Goal: Transaction & Acquisition: Obtain resource

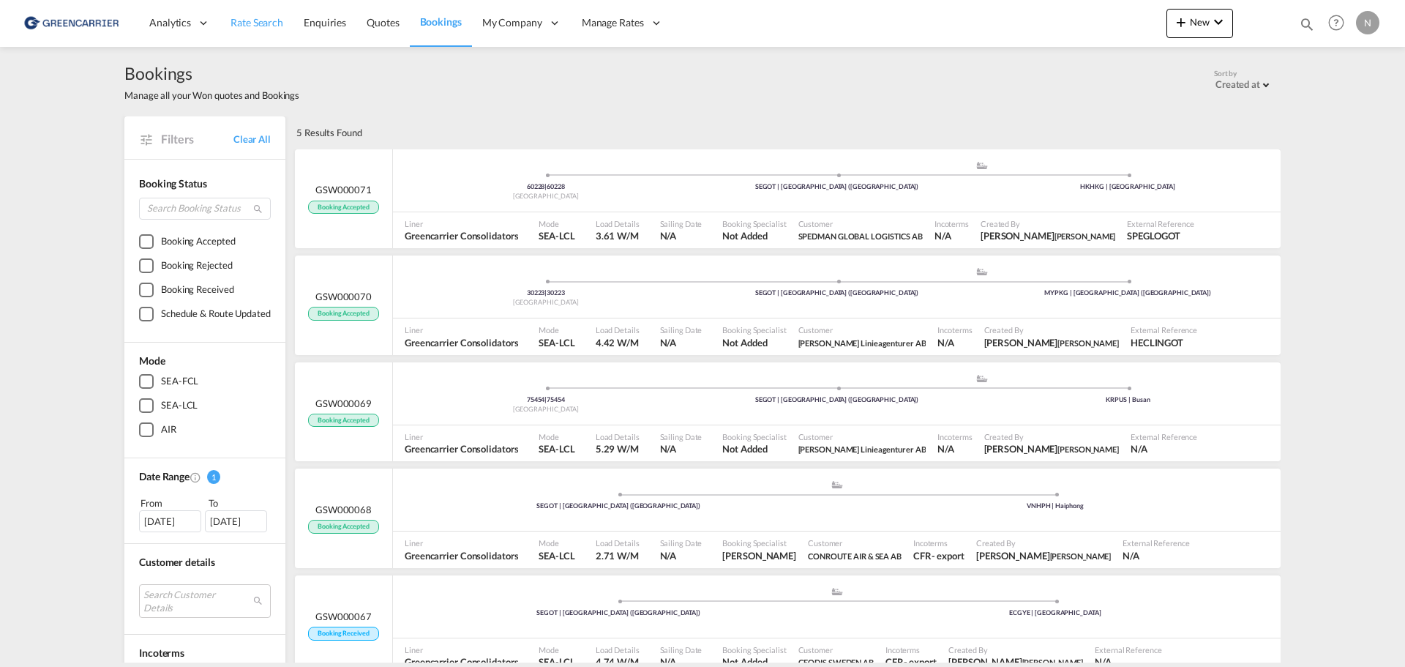
click at [262, 21] on span "Rate Search" at bounding box center [256, 22] width 53 height 12
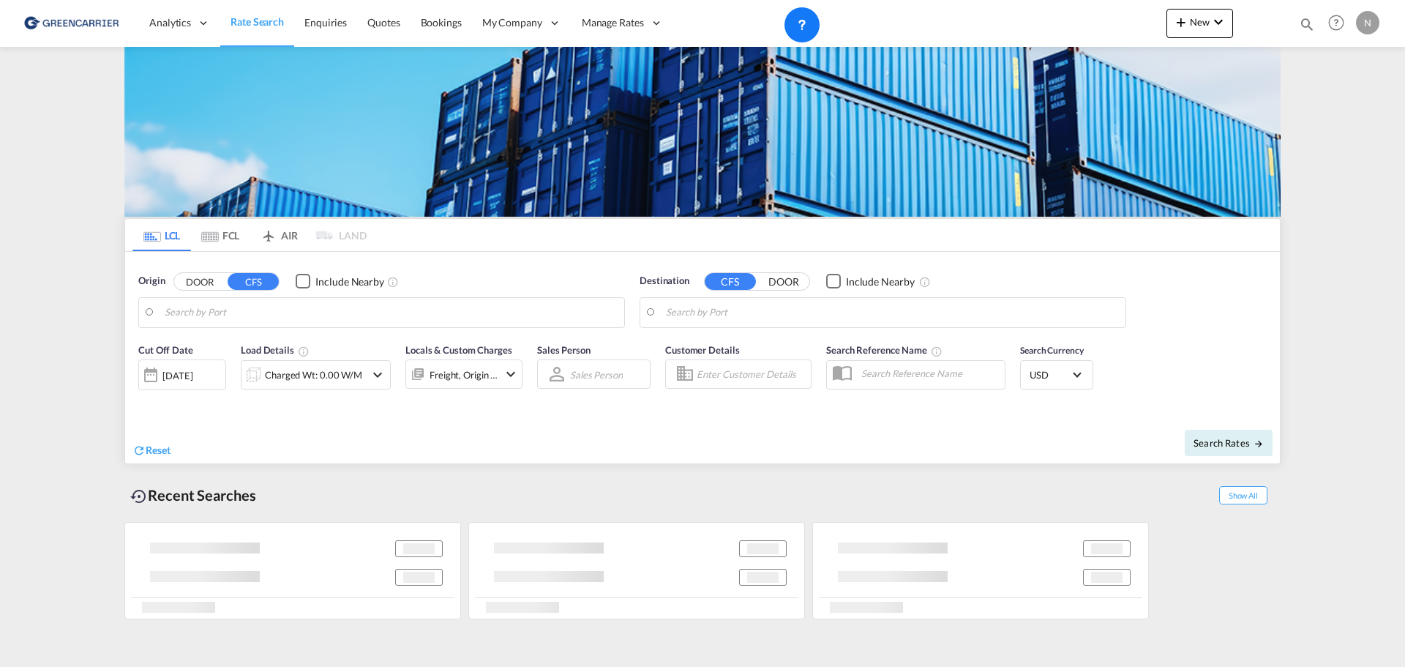
type input "[GEOGRAPHIC_DATA] ([GEOGRAPHIC_DATA]), [GEOGRAPHIC_DATA]"
type input "[GEOGRAPHIC_DATA], THBKK"
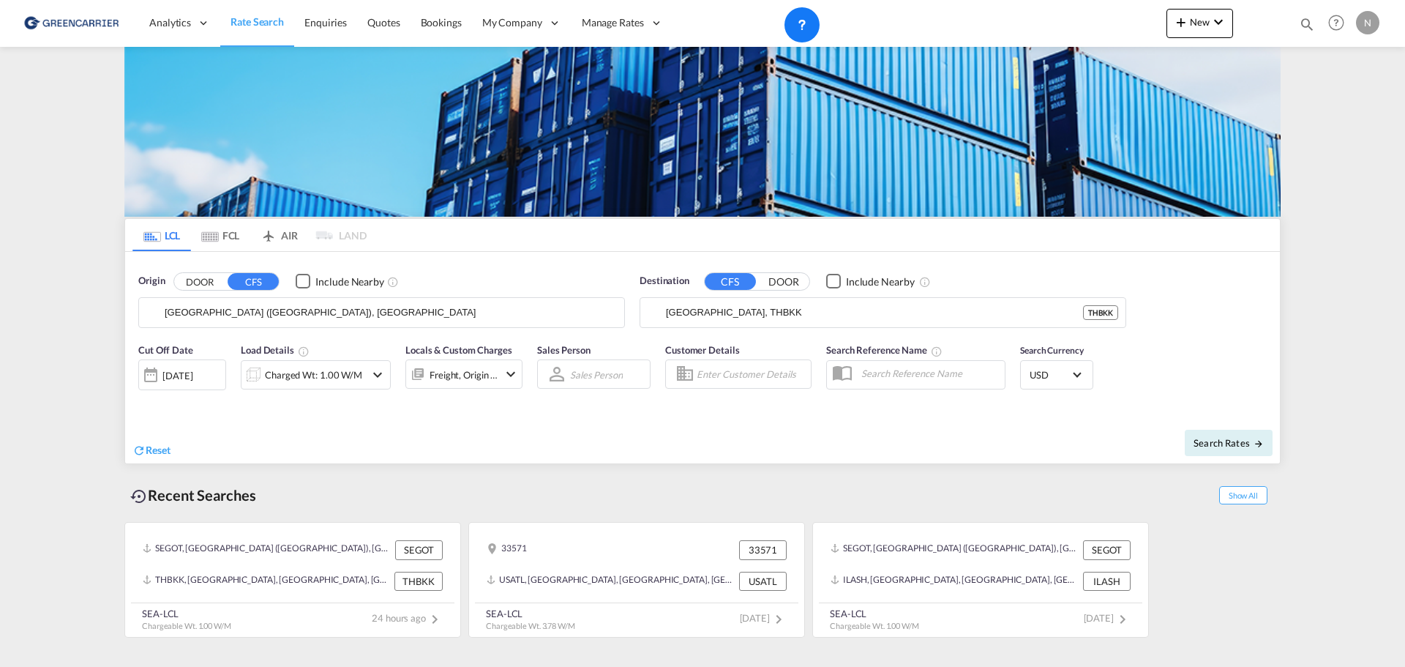
click at [229, 313] on input "[GEOGRAPHIC_DATA] ([GEOGRAPHIC_DATA]), [GEOGRAPHIC_DATA]" at bounding box center [391, 312] width 452 height 22
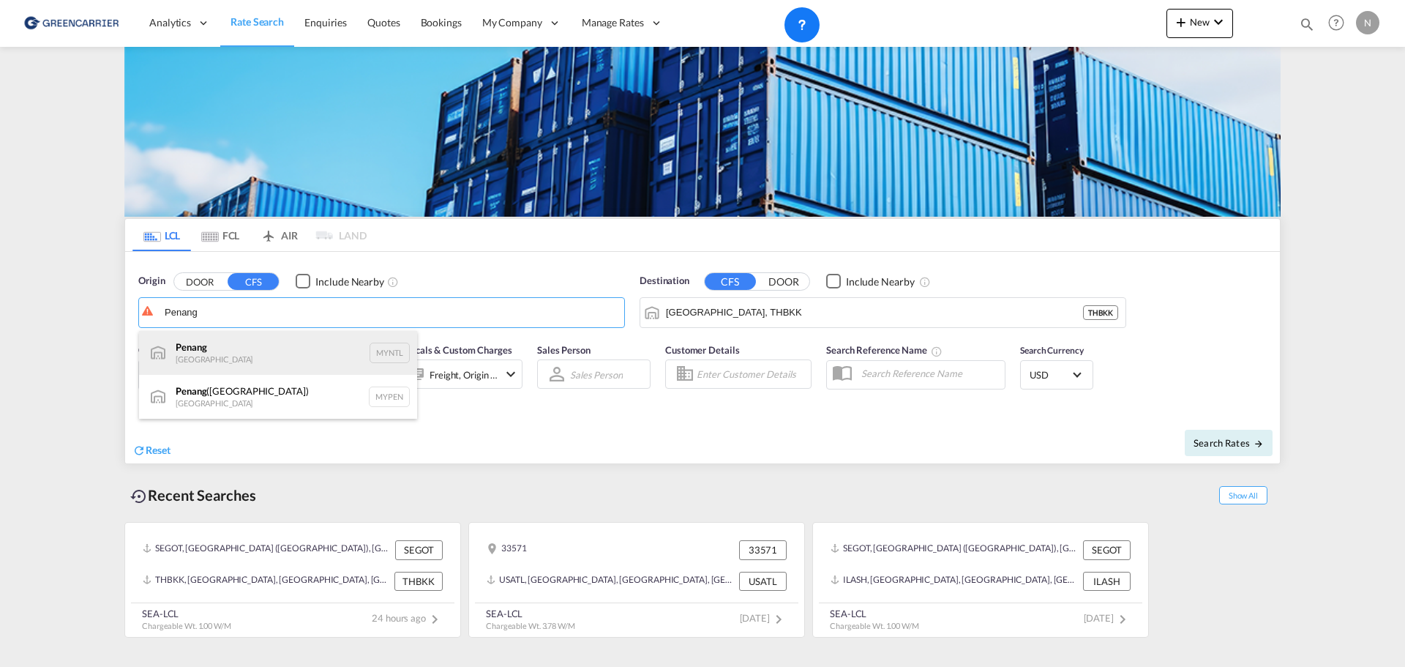
click at [239, 349] on div "Penang Malaysia MYNTL" at bounding box center [278, 353] width 278 height 44
type input "Penang, MYNTL"
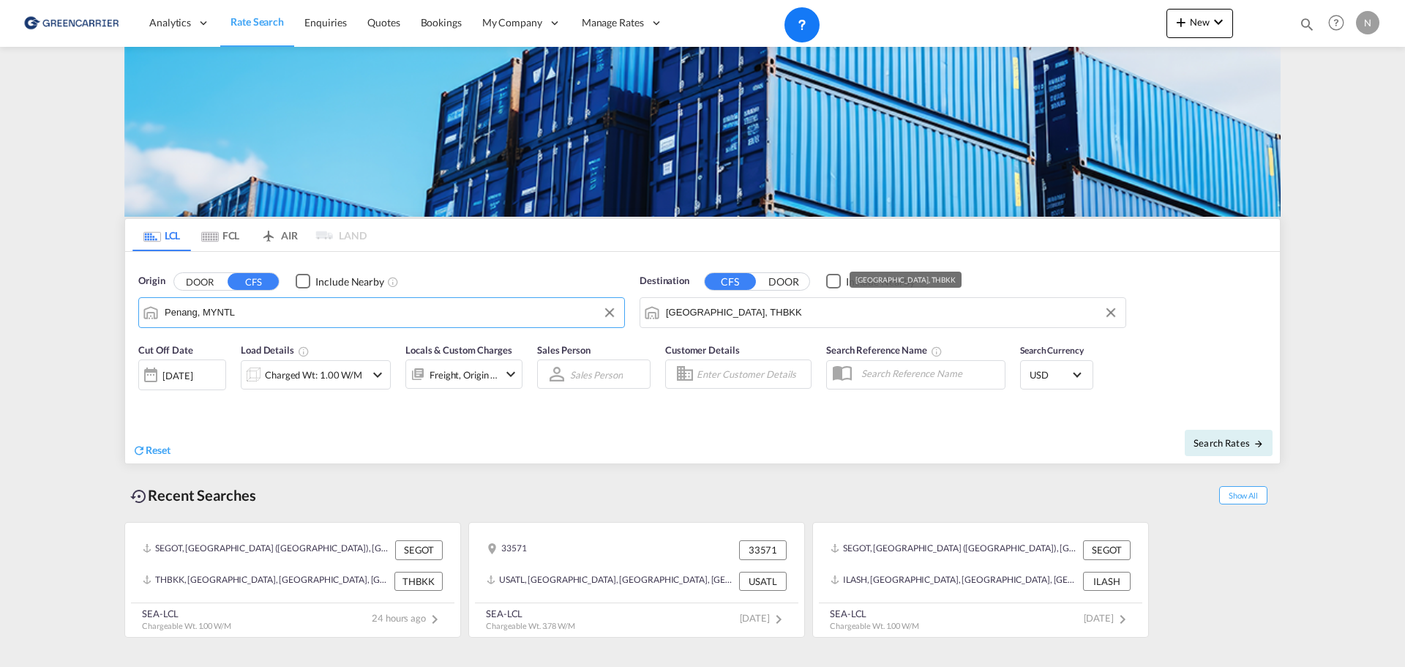
click at [739, 315] on input "[GEOGRAPHIC_DATA], THBKK" at bounding box center [892, 312] width 452 height 22
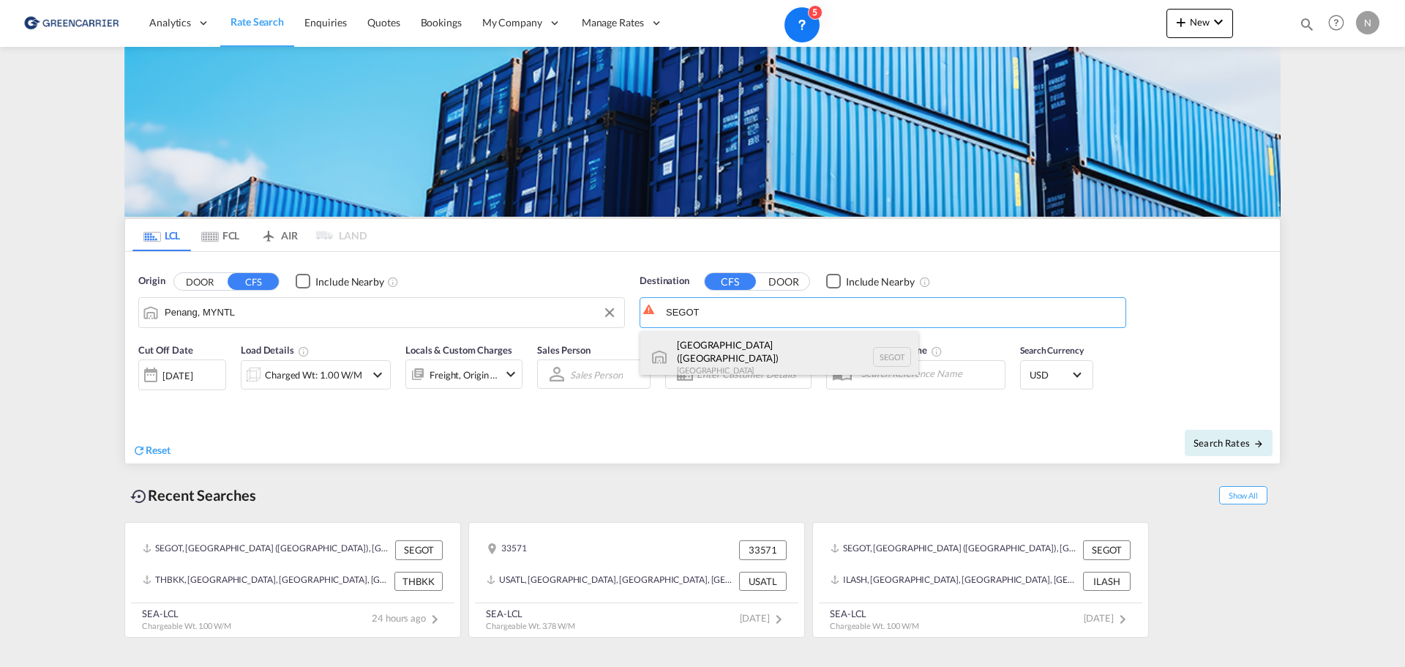
click at [794, 338] on div "[GEOGRAPHIC_DATA] ([GEOGRAPHIC_DATA]) [GEOGRAPHIC_DATA] SEGOT" at bounding box center [779, 357] width 278 height 53
type input "[GEOGRAPHIC_DATA] ([GEOGRAPHIC_DATA]), [GEOGRAPHIC_DATA]"
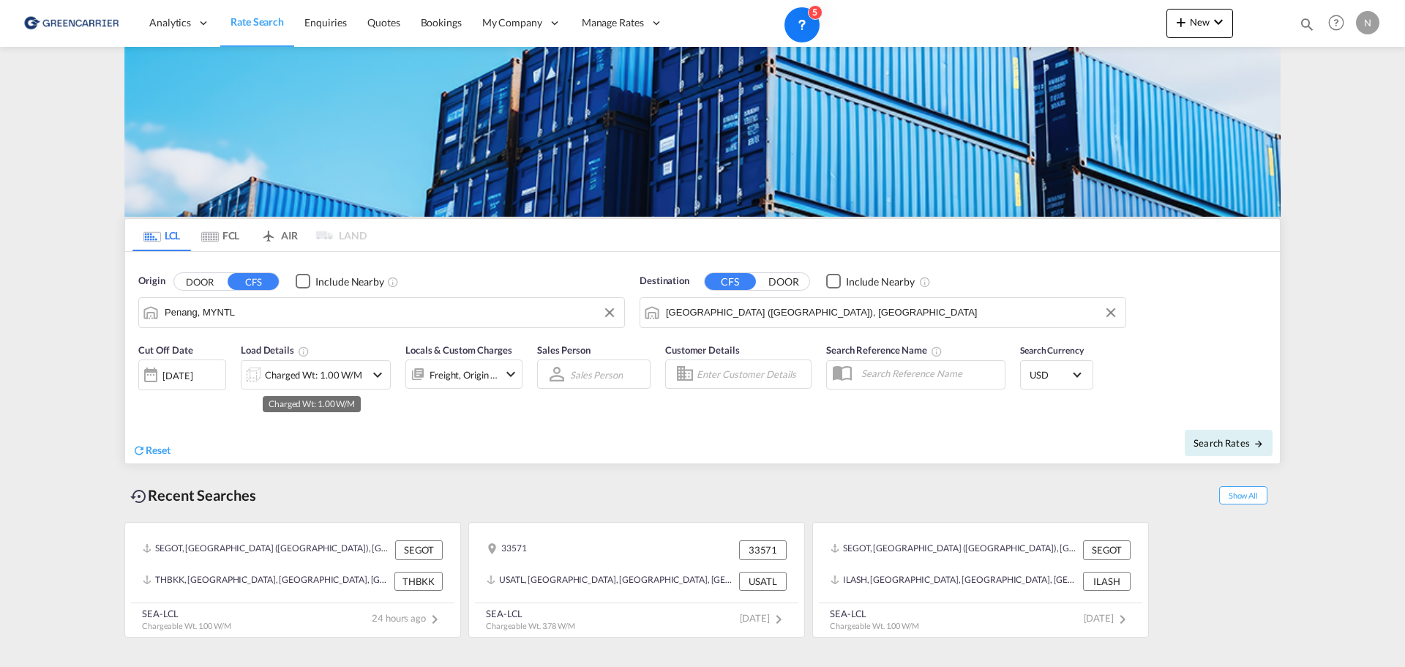
click at [315, 379] on div "Charged Wt: 1.00 W/M" at bounding box center [313, 374] width 97 height 20
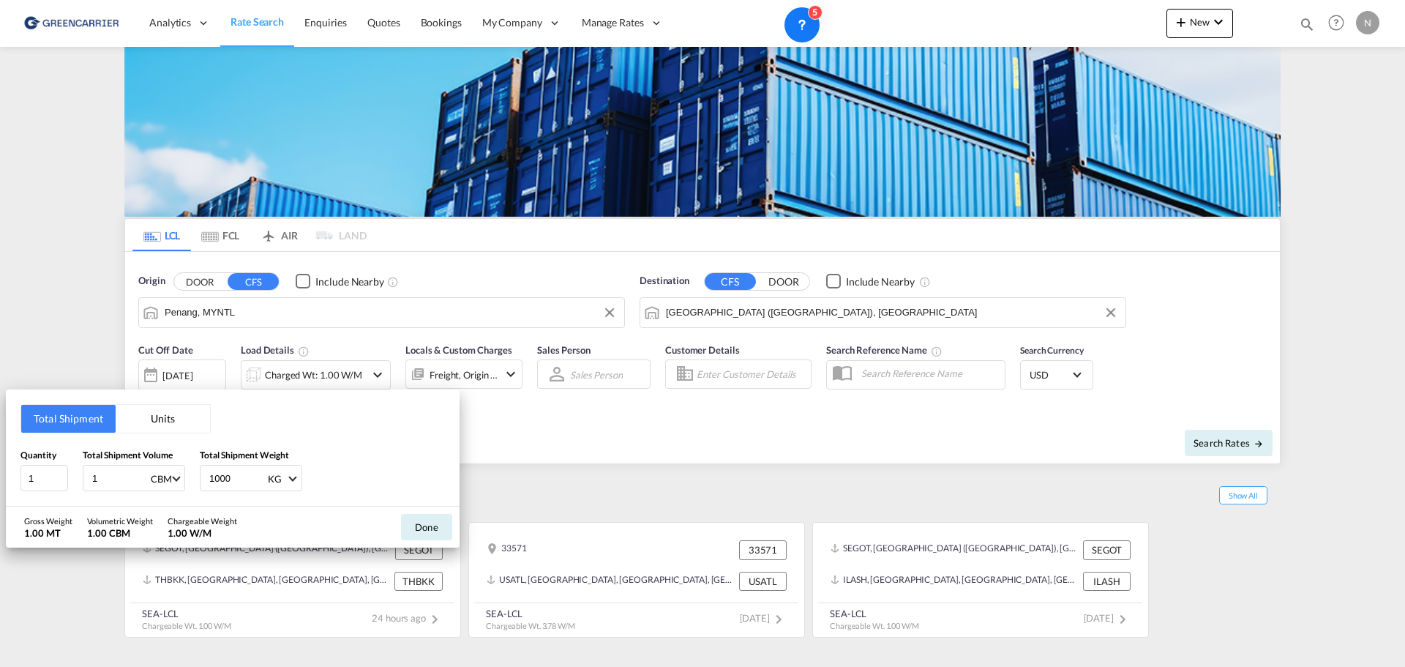
click at [165, 420] on button "Units" at bounding box center [163, 419] width 94 height 28
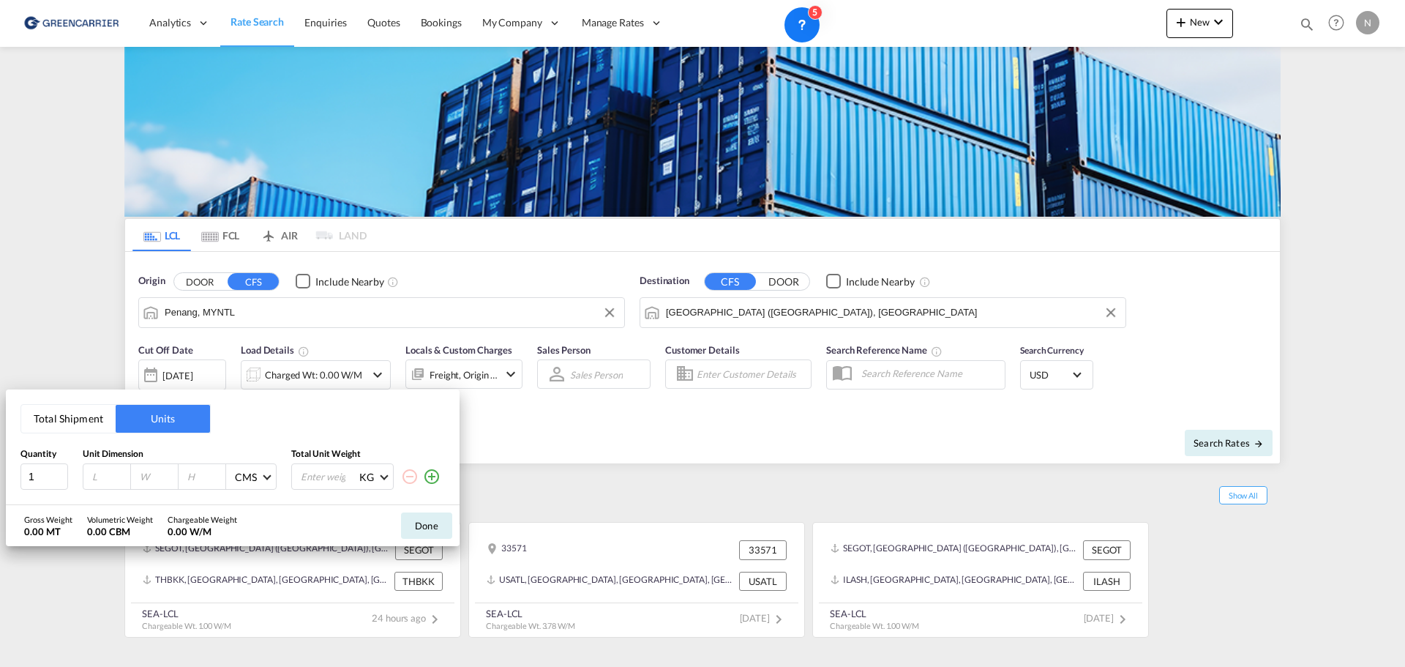
click at [99, 479] on input "number" at bounding box center [111, 476] width 40 height 13
type input "173"
type input "198"
type input "231"
click at [327, 480] on input "number" at bounding box center [328, 476] width 59 height 25
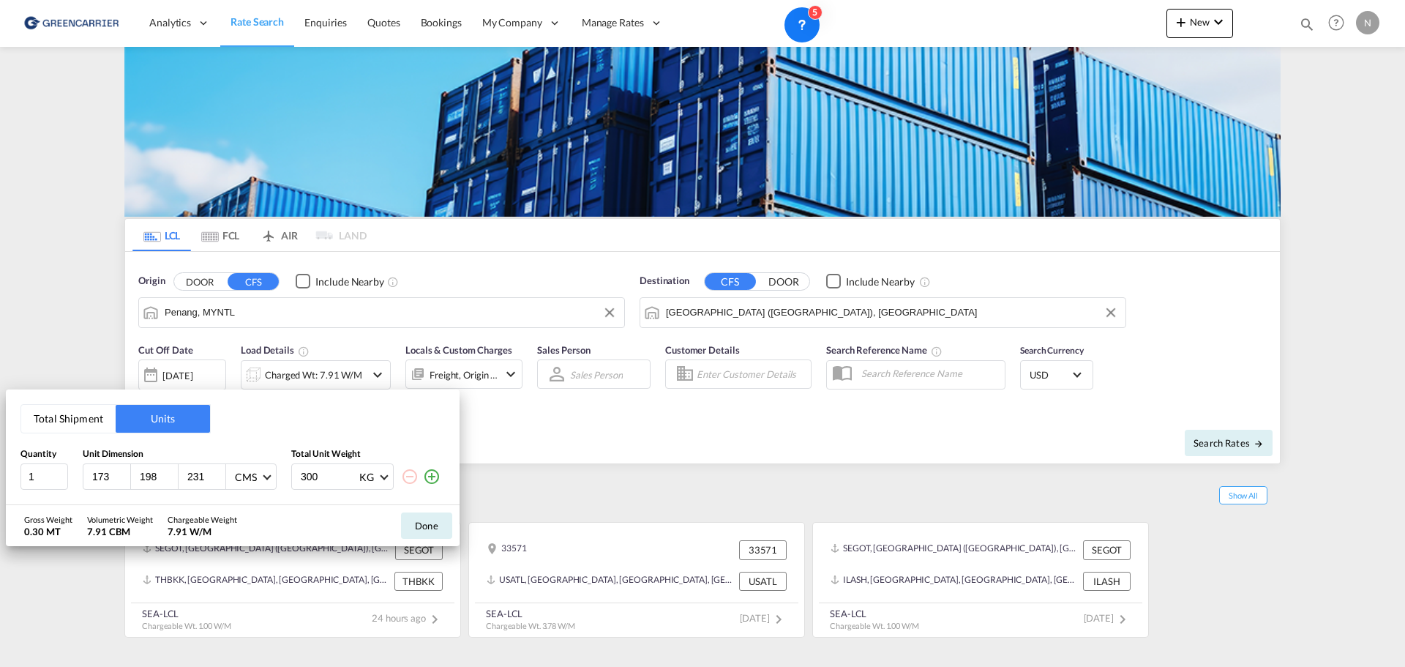
type input "300"
click at [429, 527] on button "Done" at bounding box center [426, 525] width 51 height 26
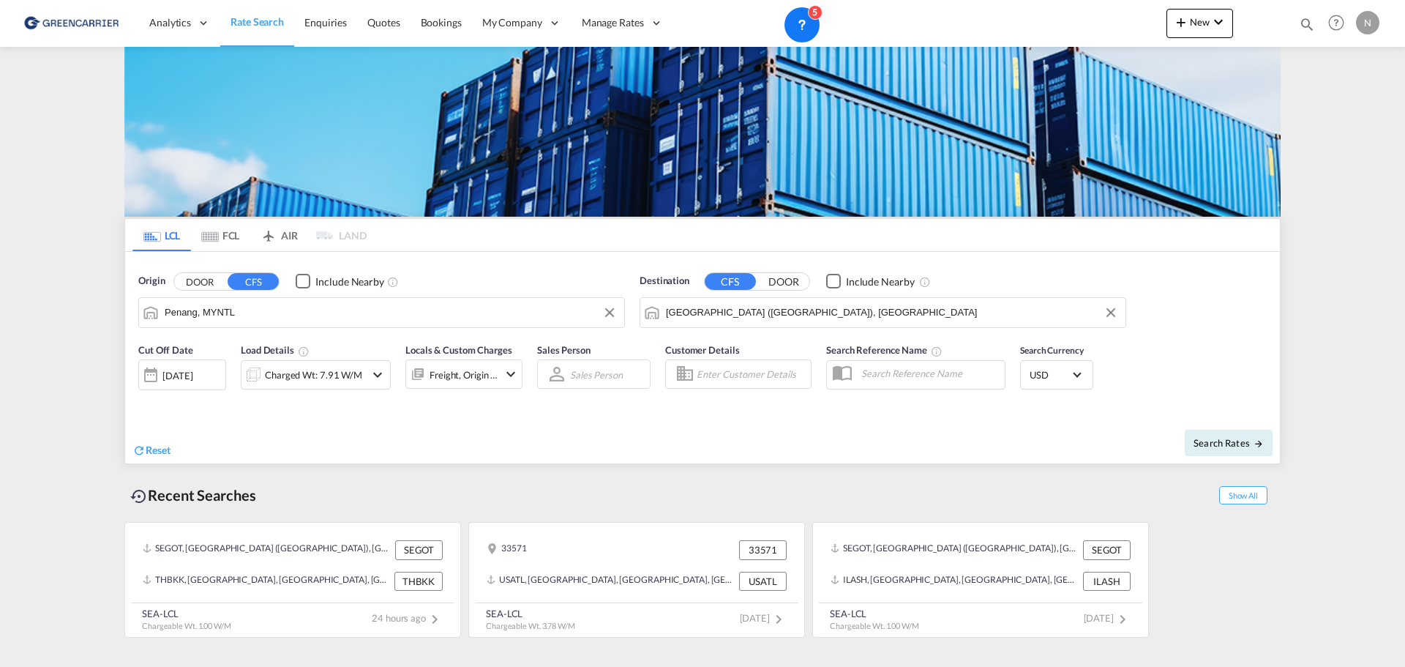
click at [742, 380] on input "Enter Customer Details" at bounding box center [751, 374] width 110 height 22
click at [743, 378] on input "SGL" at bounding box center [751, 374] width 110 height 22
click at [701, 374] on input "SGL" at bounding box center [751, 374] width 110 height 22
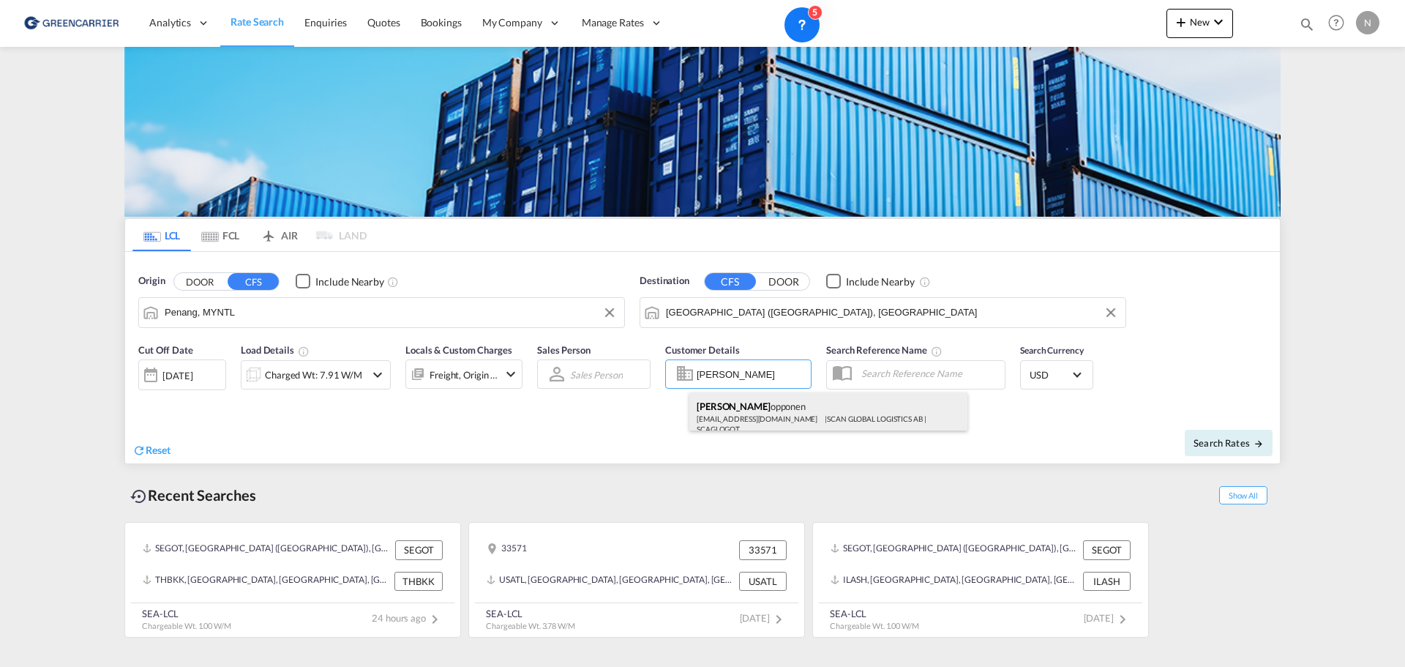
click at [757, 416] on div "Krister R opponen [EMAIL_ADDRESS][DOMAIN_NAME] | SCAN GLOBAL LOGISTICS AB | SCA…" at bounding box center [828, 416] width 278 height 48
type input "SCAN GLOBAL LOGISTICS AB, [PERSON_NAME], [EMAIL_ADDRESS][DOMAIN_NAME]"
click at [908, 373] on input "text" at bounding box center [929, 373] width 151 height 22
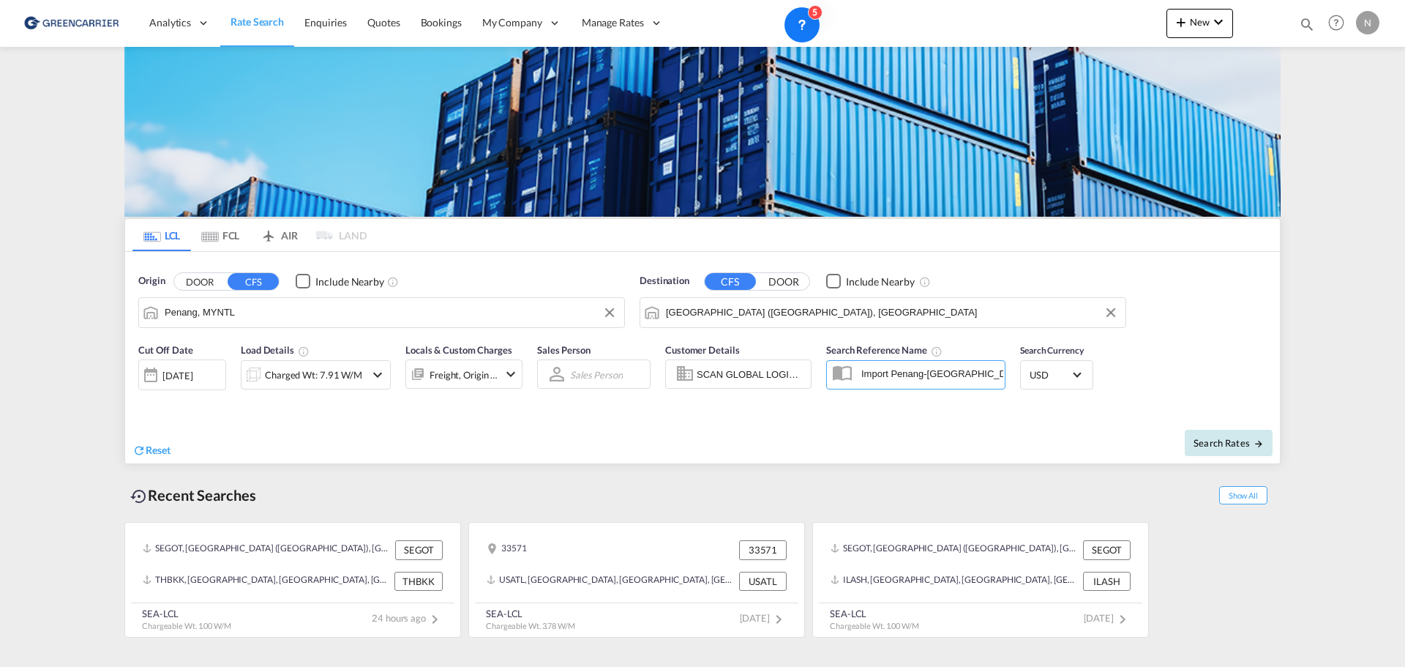
type input "Import Penang-[GEOGRAPHIC_DATA]"
click at [1235, 445] on span "Search Rates" at bounding box center [1228, 443] width 70 height 12
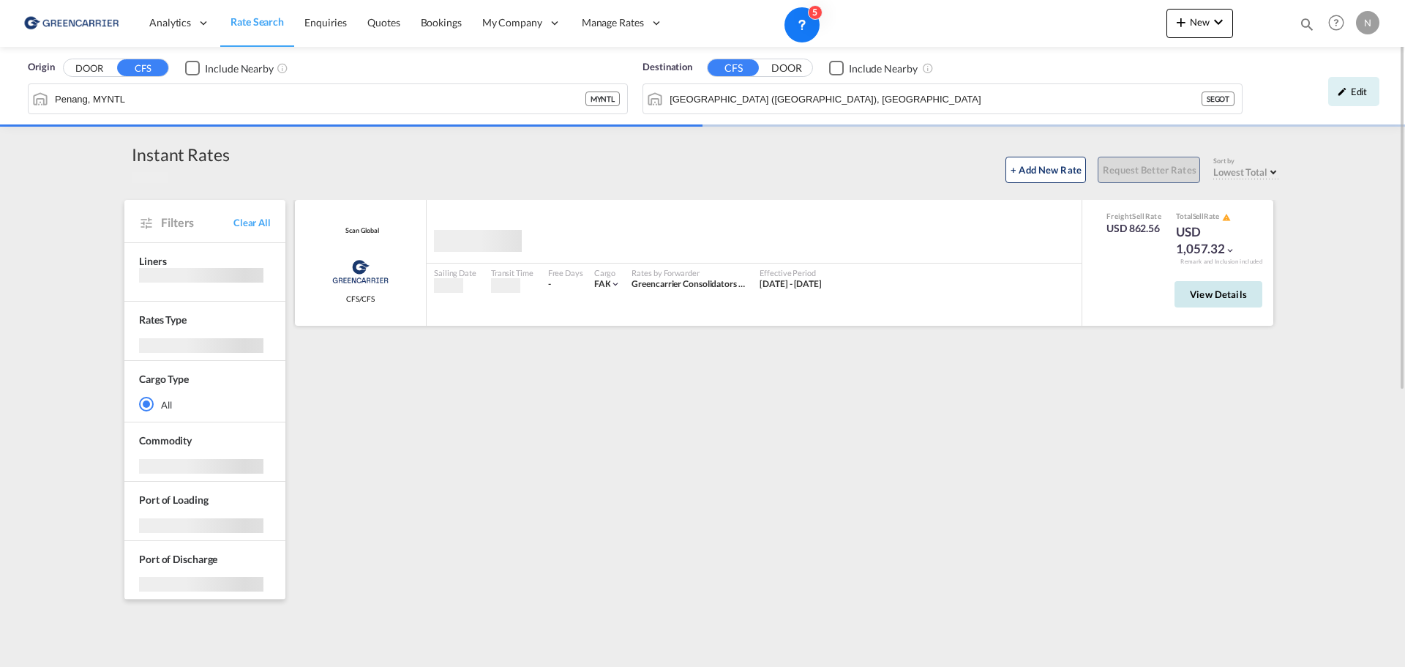
click at [1235, 296] on span "View Details" at bounding box center [1218, 294] width 57 height 12
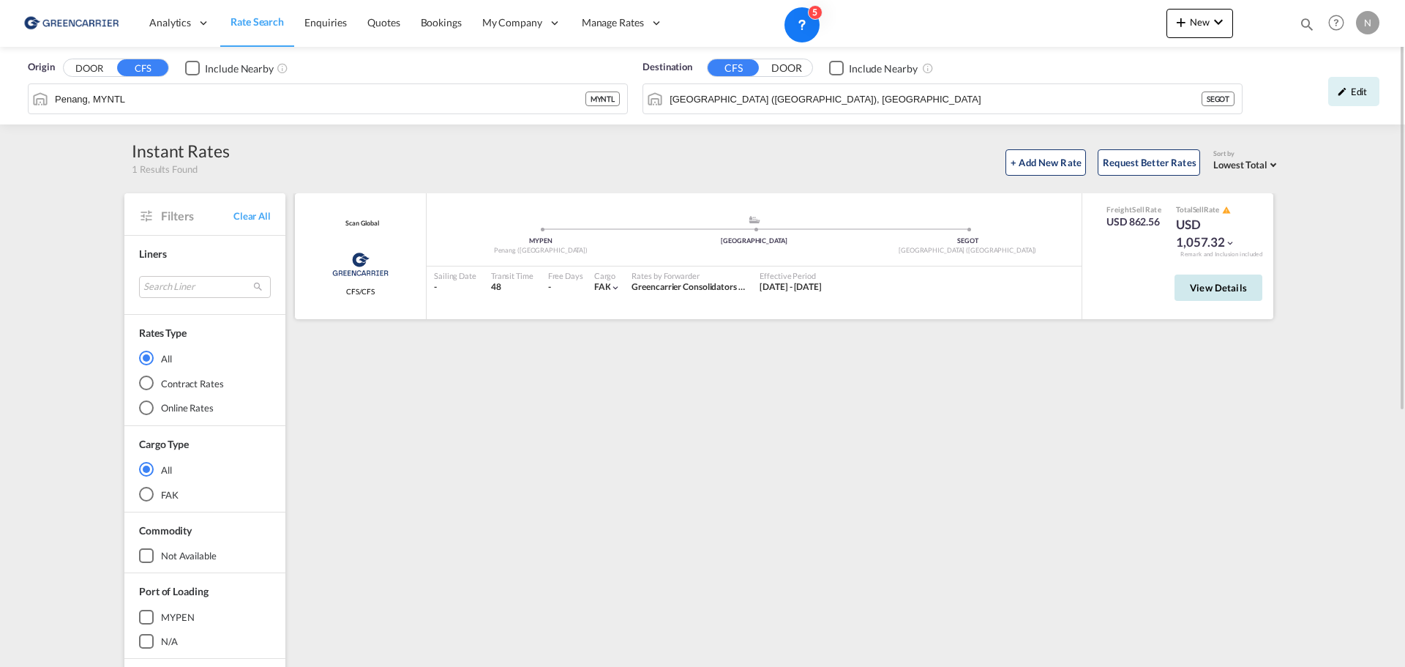
click at [1235, 290] on span "View Details" at bounding box center [1218, 288] width 57 height 12
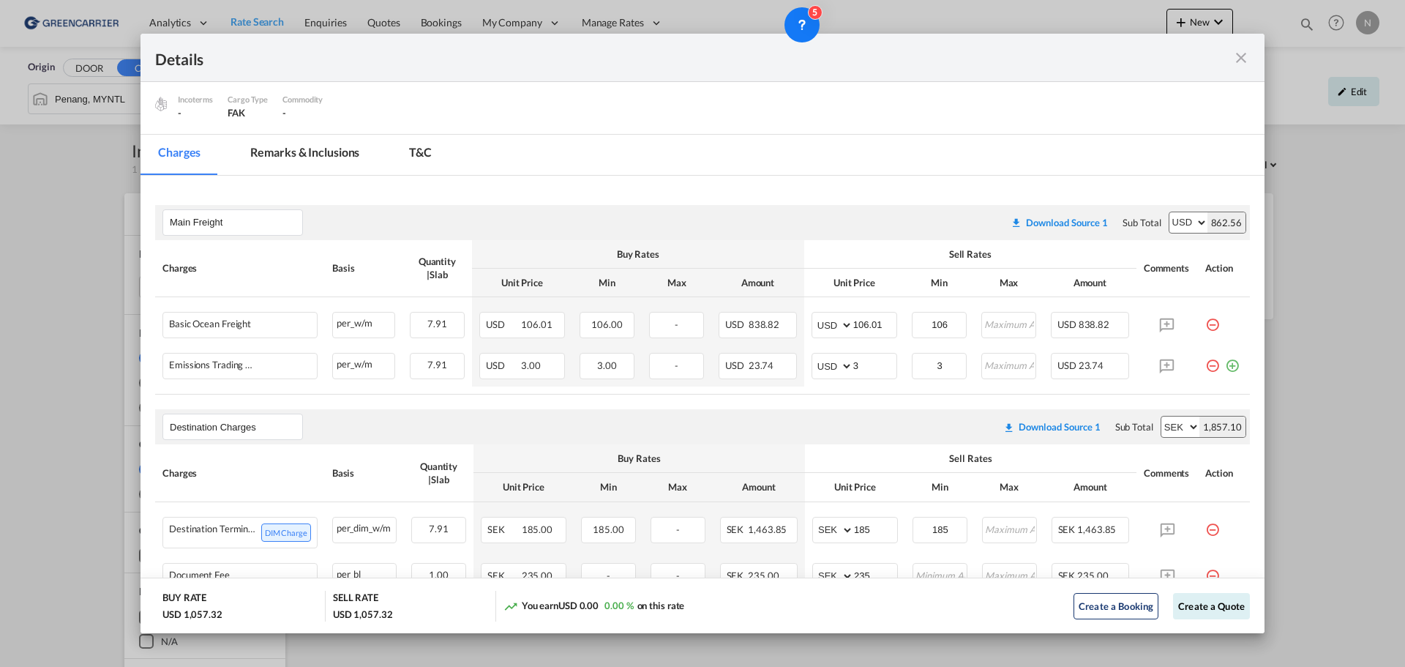
scroll to position [310, 0]
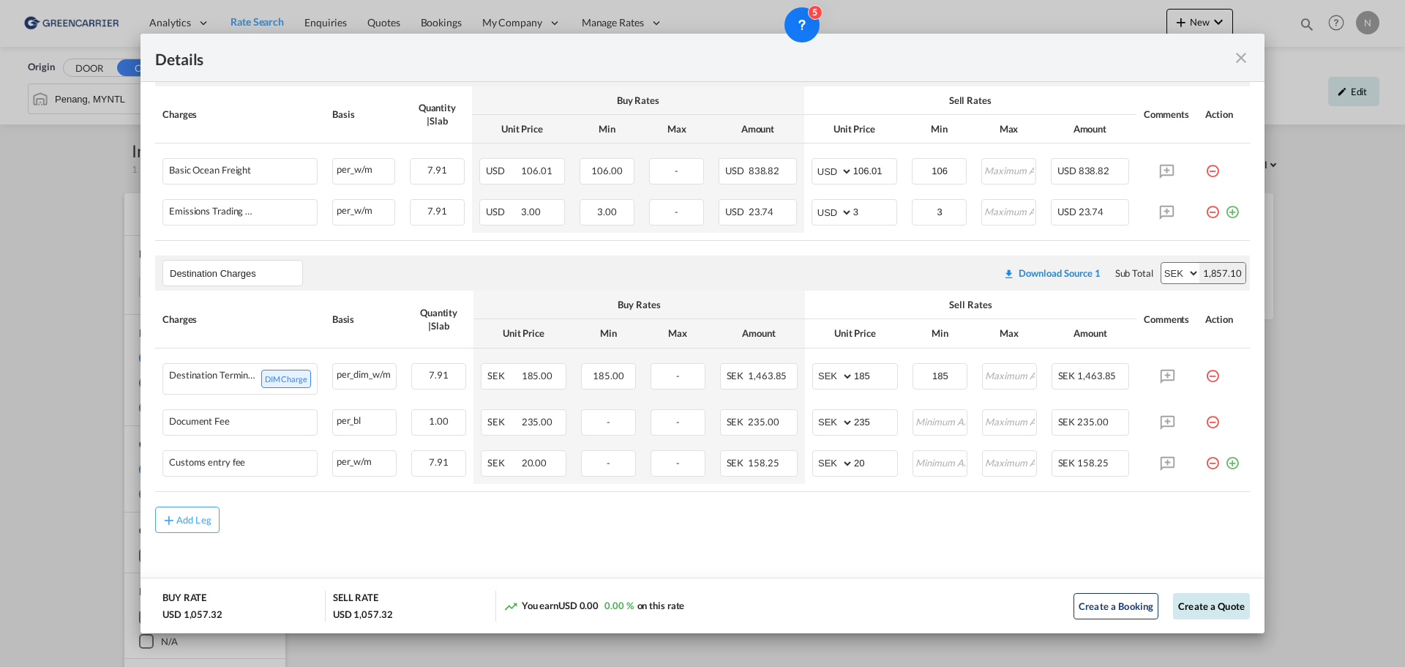
click at [1197, 607] on button "Create a Quote" at bounding box center [1211, 606] width 77 height 26
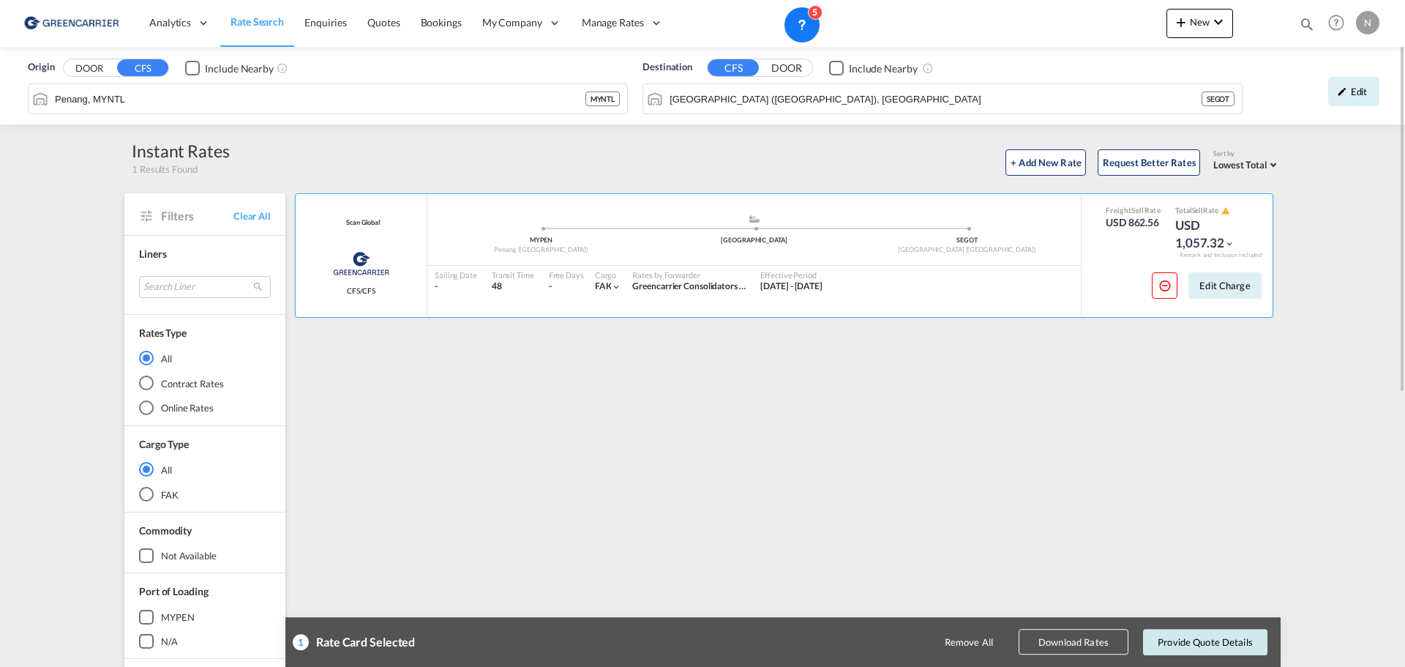
click at [1206, 638] on button "Provide Quote Details" at bounding box center [1205, 641] width 124 height 26
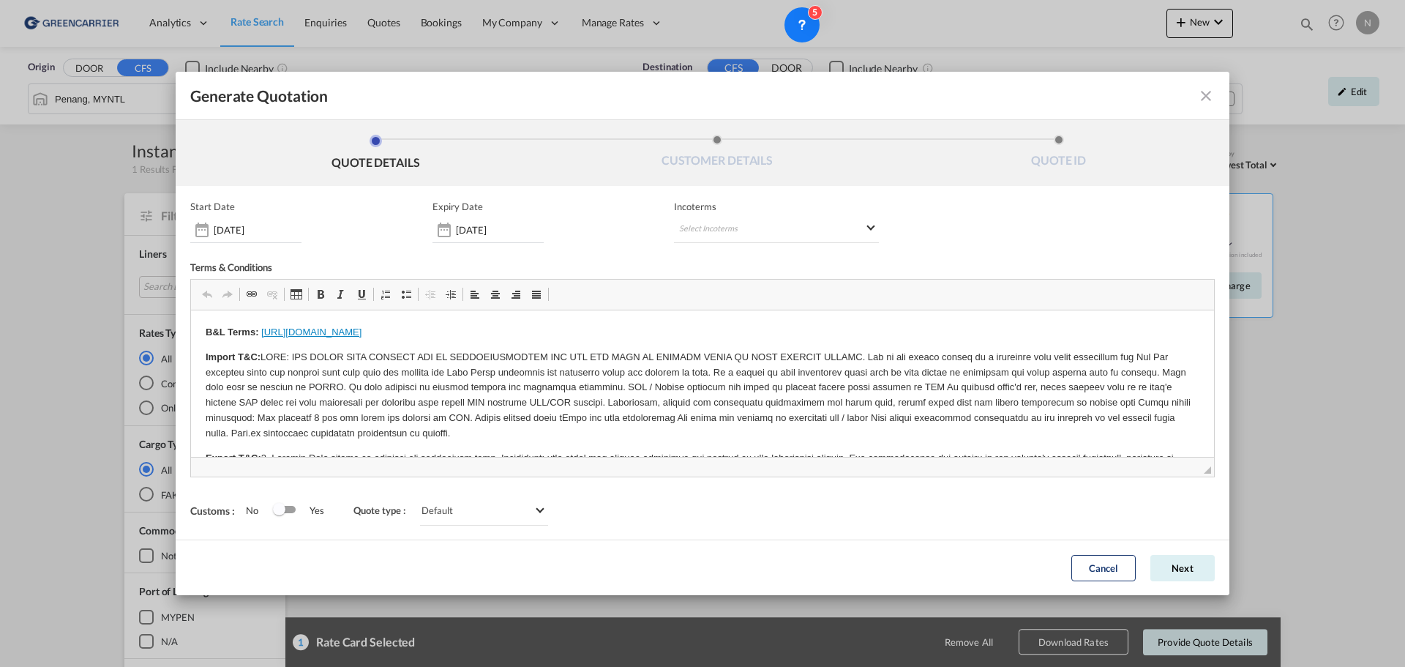
scroll to position [0, 0]
click at [767, 232] on md-select "Select Incoterms FAS - import Free Alongside Ship CFR - import Cost and Freight…" at bounding box center [776, 230] width 205 height 26
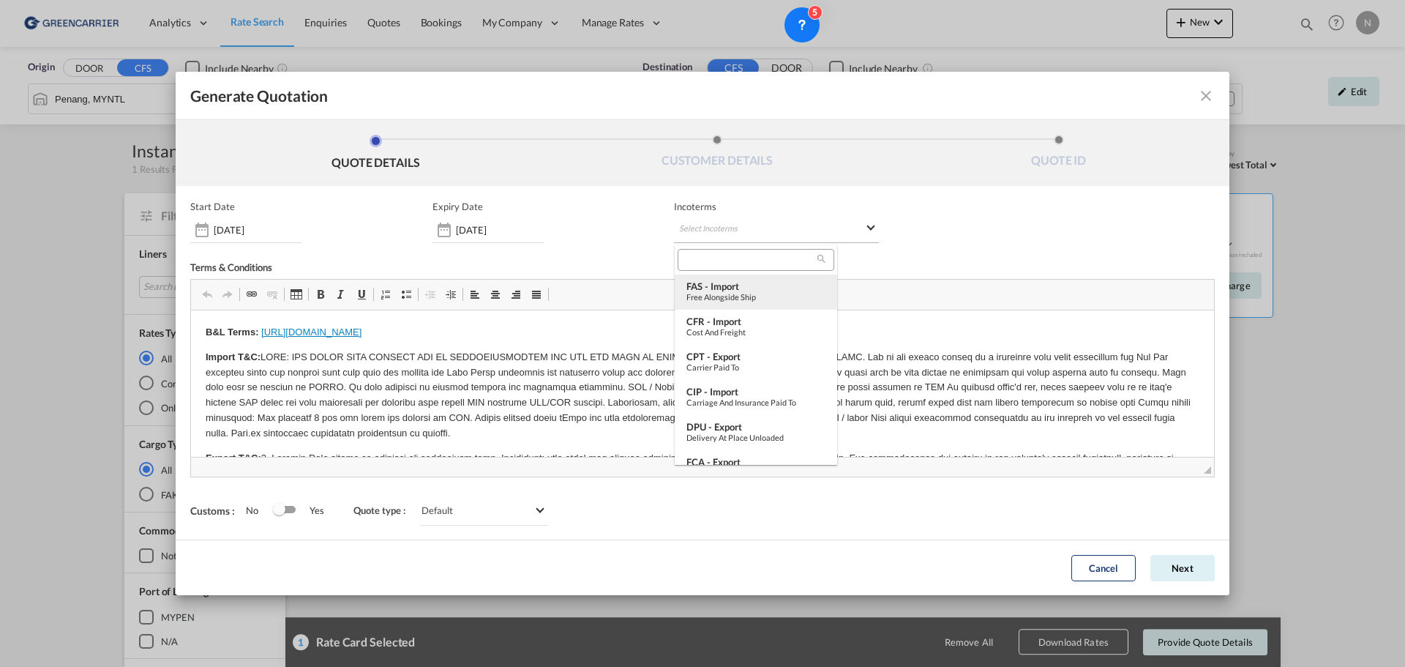
type md-option "[object Object]"
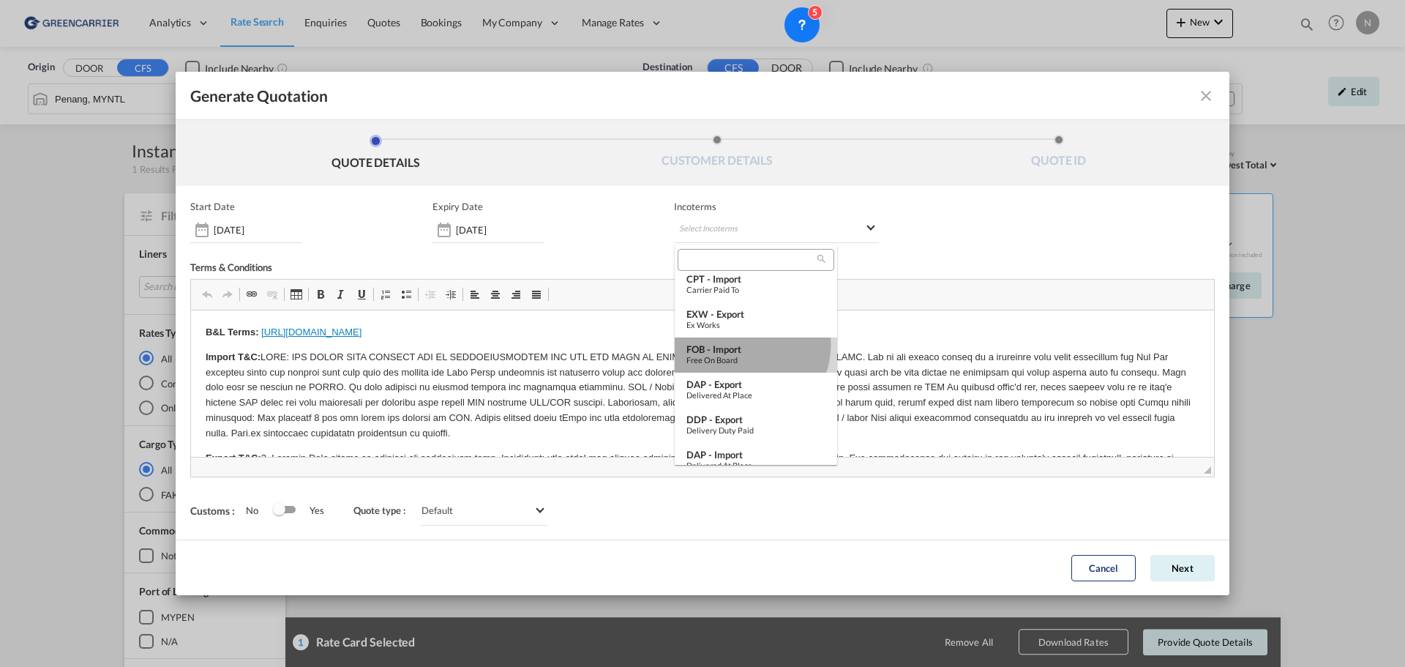
click at [747, 345] on div "FOB - import" at bounding box center [755, 349] width 139 height 12
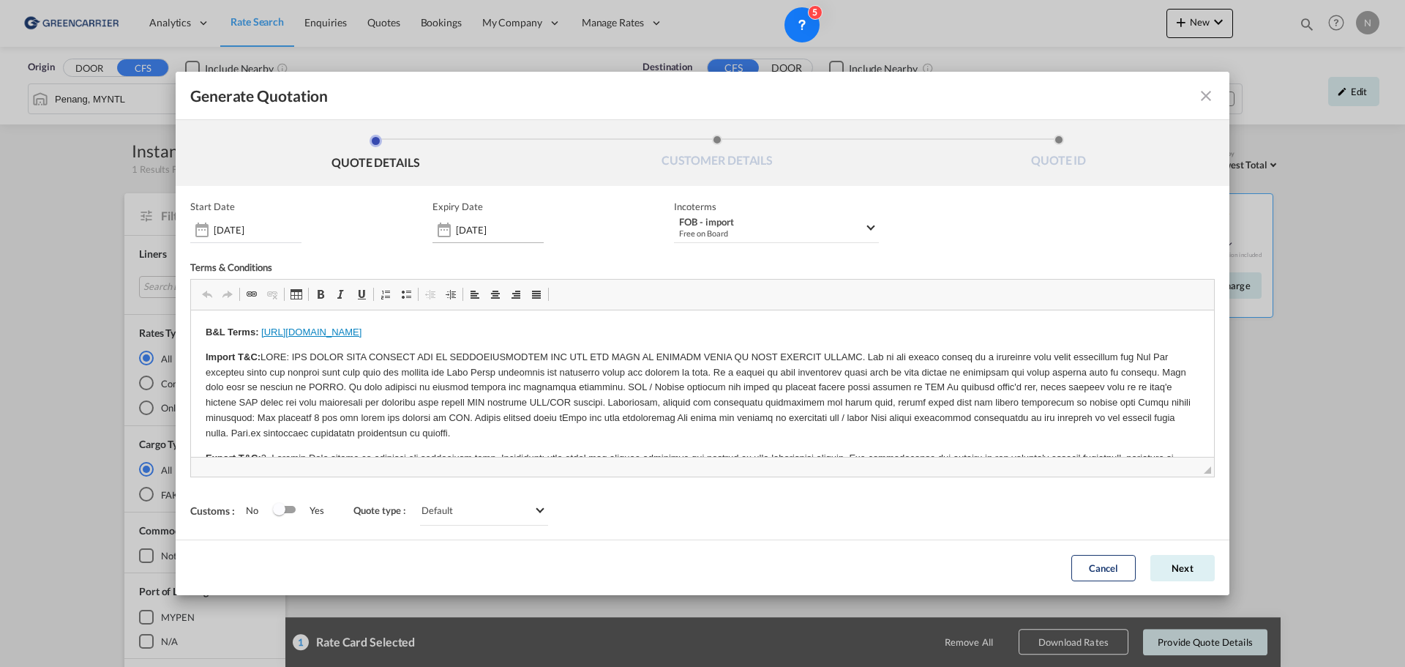
click at [485, 232] on input "[DATE]" at bounding box center [500, 230] width 88 height 12
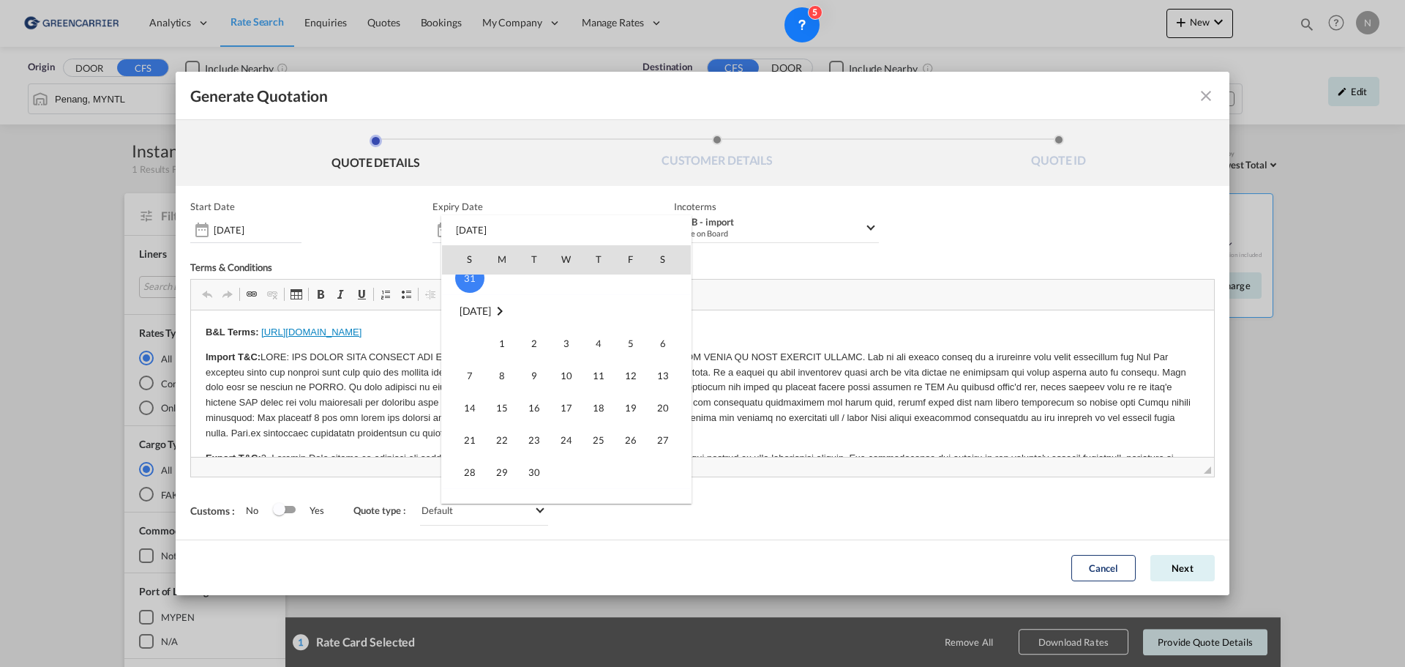
scroll to position [183, 0]
click at [527, 465] on span "30" at bounding box center [533, 462] width 29 height 29
type input "[DATE]"
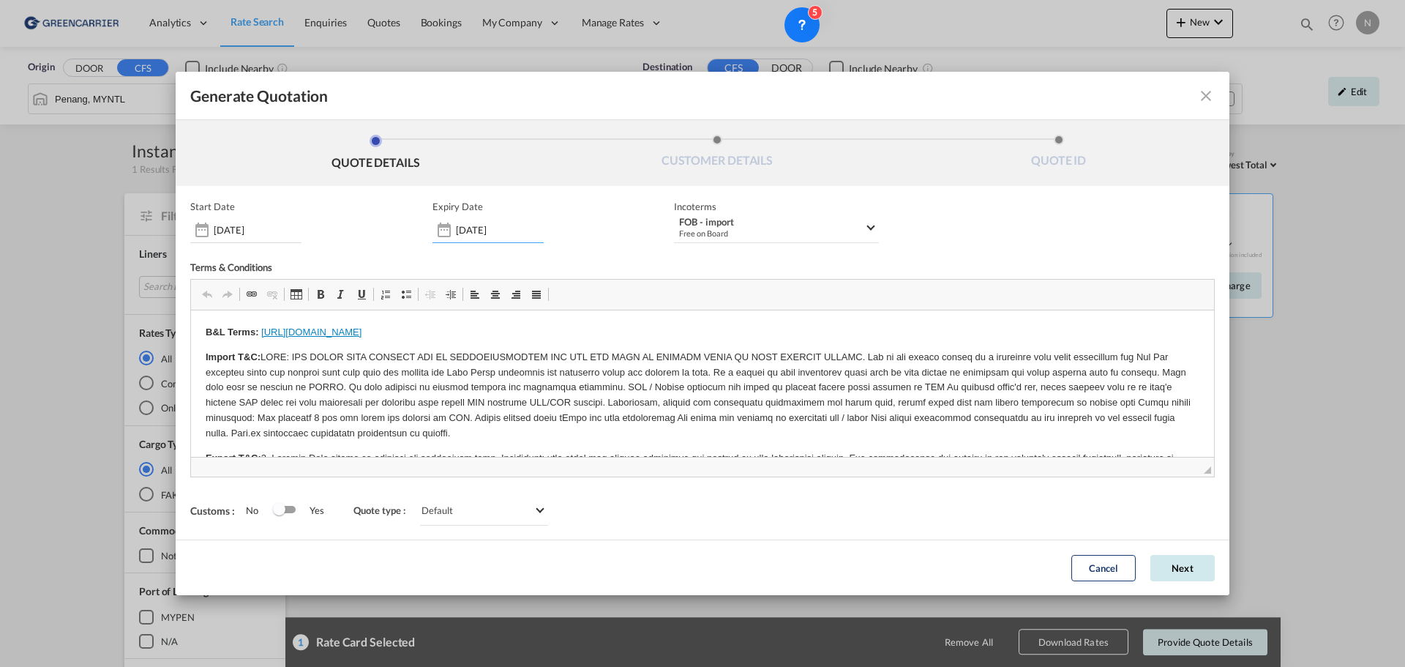
click at [1181, 560] on button "Next" at bounding box center [1182, 568] width 64 height 26
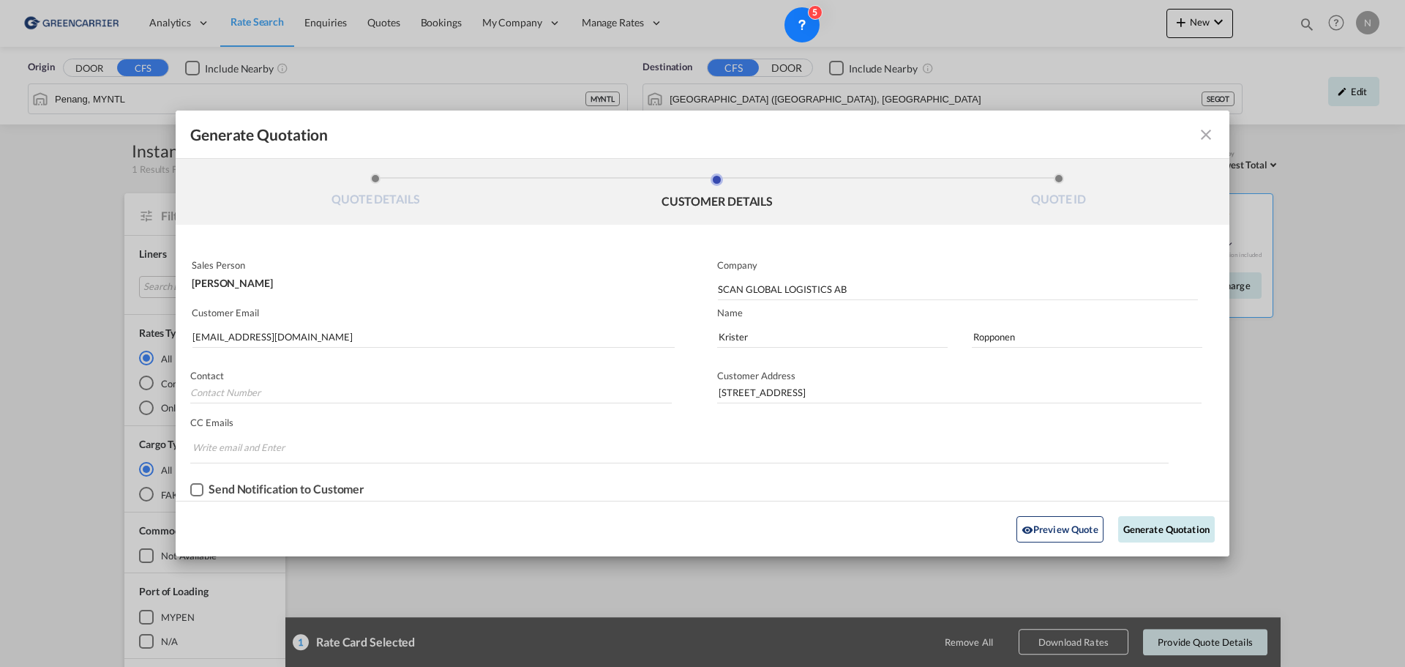
click at [1171, 527] on button "Generate Quotation" at bounding box center [1166, 529] width 97 height 26
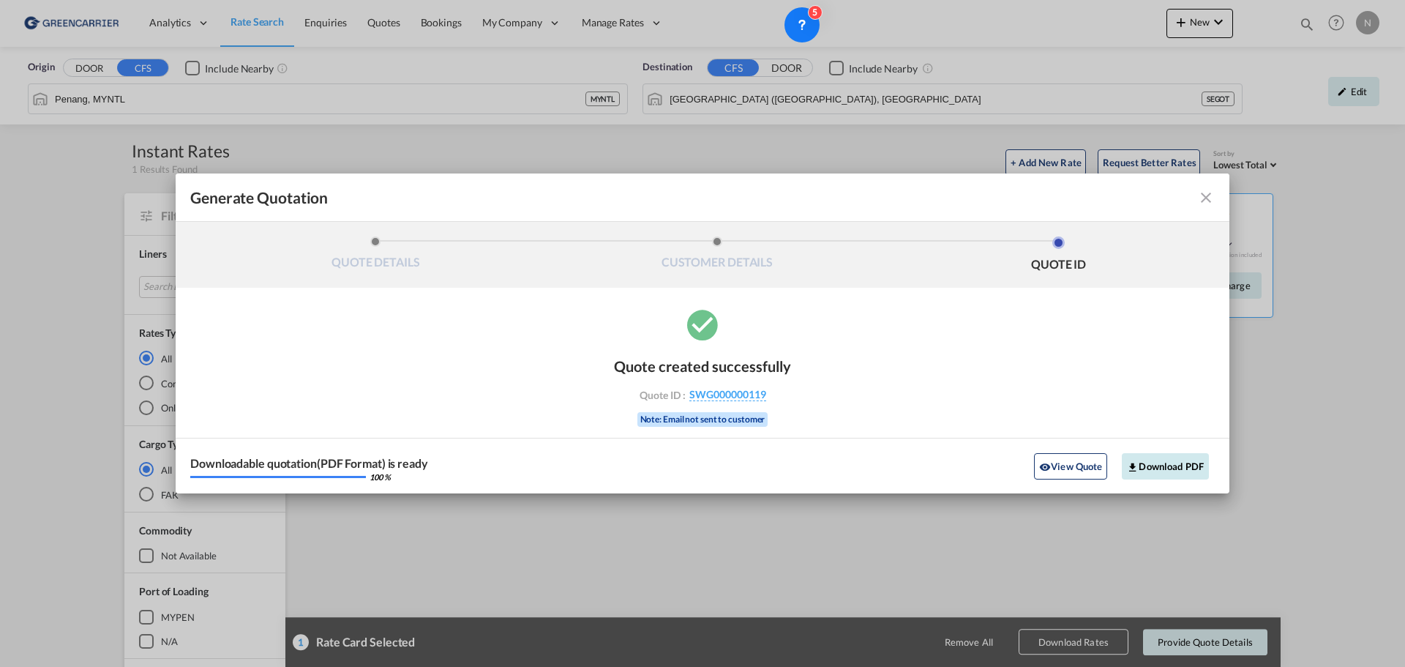
click at [1171, 467] on button "Download PDF" at bounding box center [1165, 466] width 87 height 26
click at [1209, 195] on md-icon "icon-close fg-AAA8AD cursor m-0" at bounding box center [1206, 198] width 18 height 18
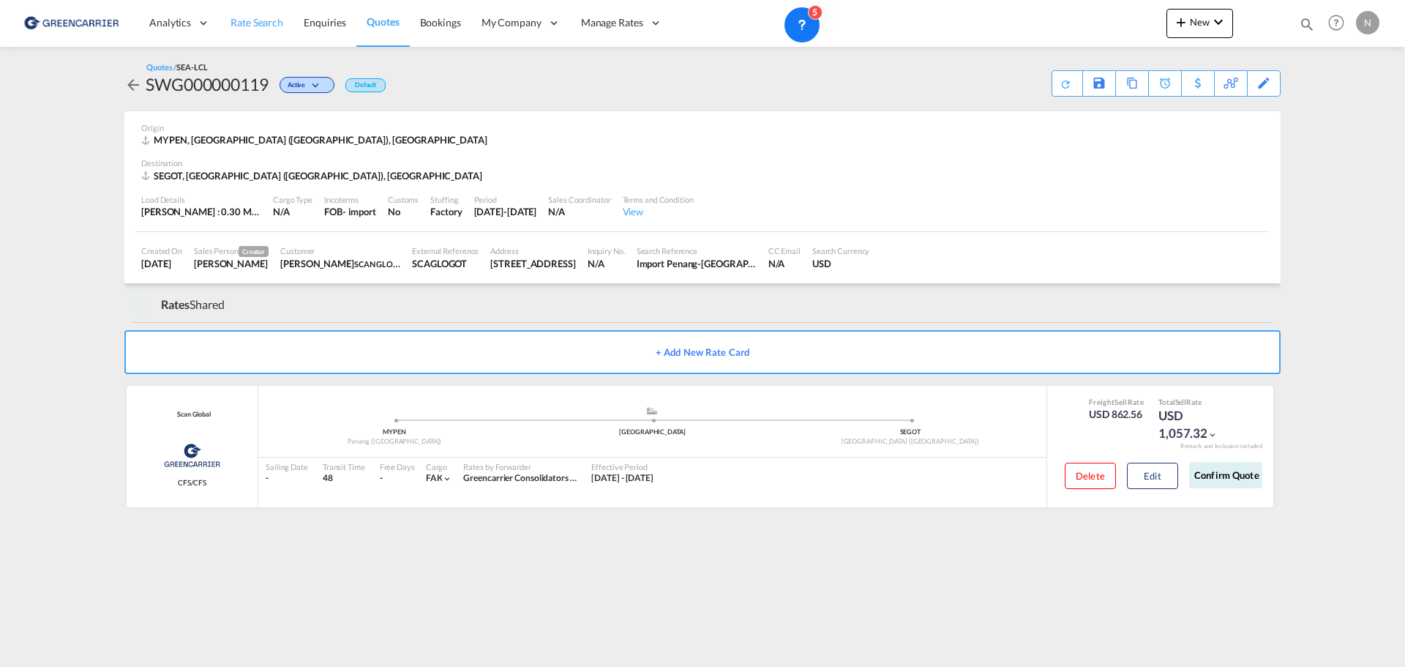
click at [249, 23] on span "Rate Search" at bounding box center [256, 22] width 53 height 12
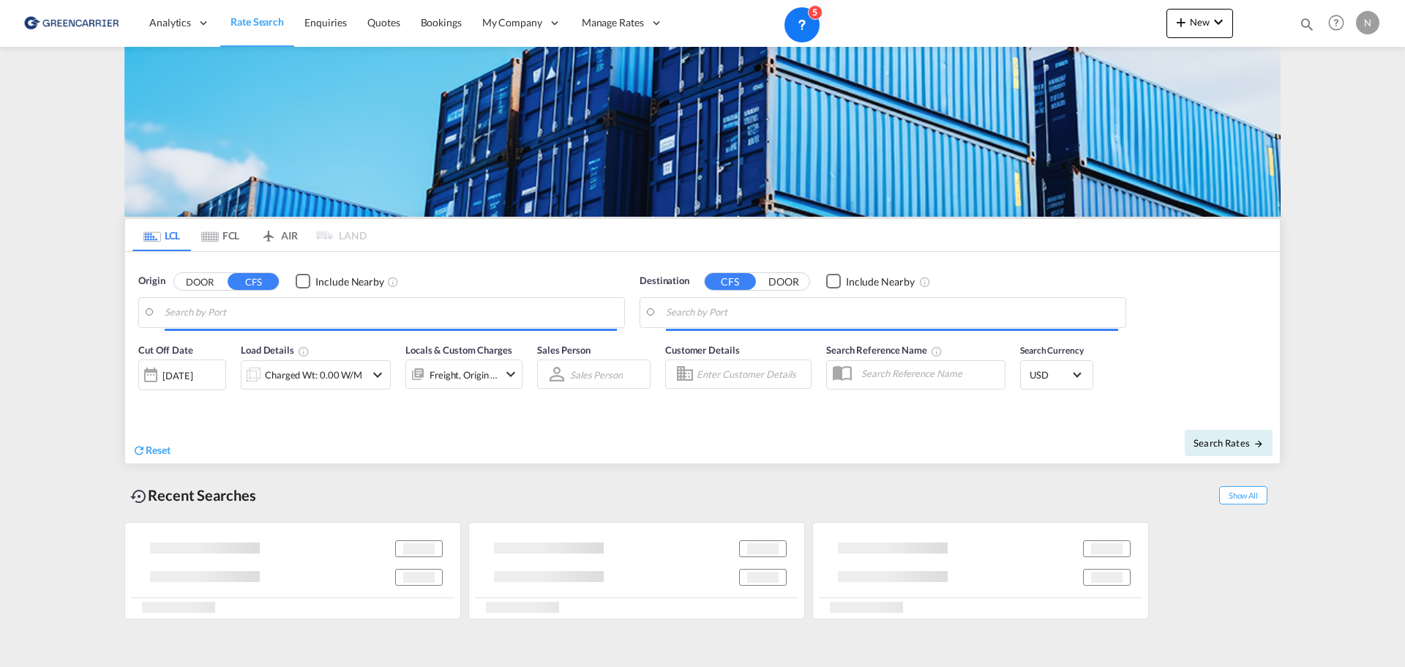
type input "Penang, MYNTL"
type input "[GEOGRAPHIC_DATA] ([GEOGRAPHIC_DATA]), [GEOGRAPHIC_DATA]"
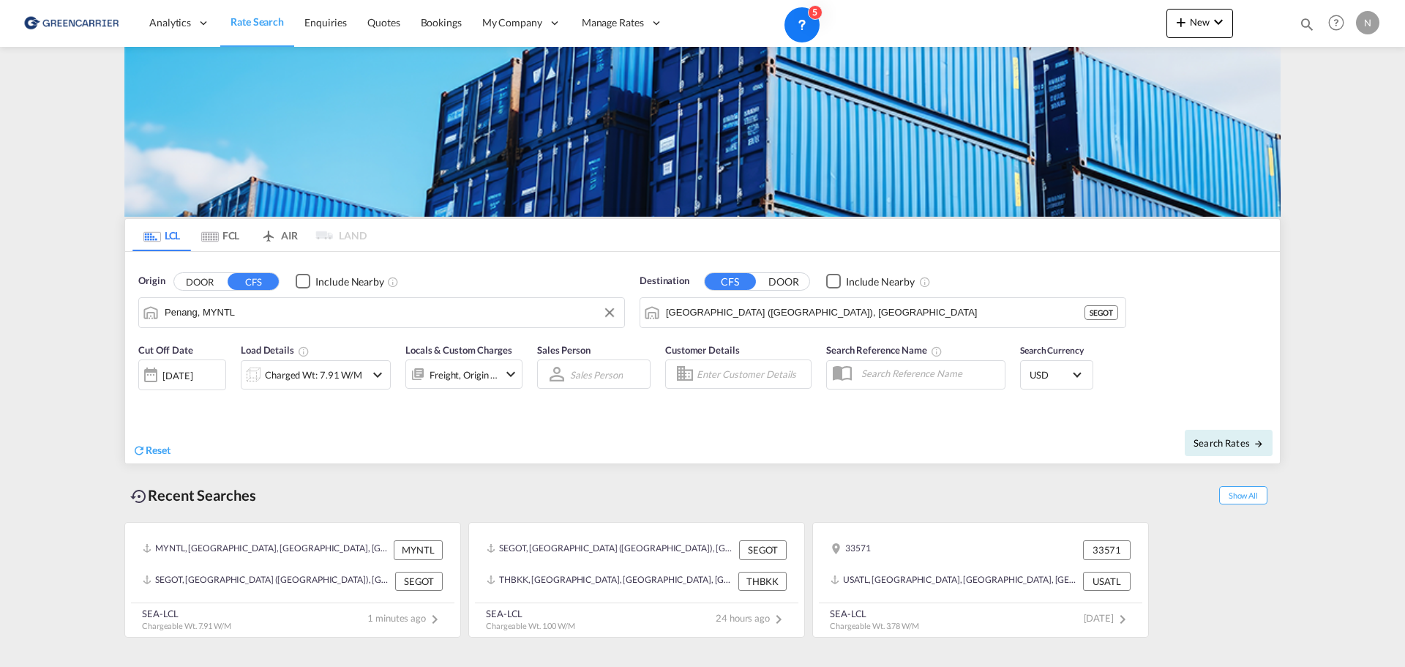
click at [273, 311] on input "Penang, MYNTL" at bounding box center [391, 312] width 452 height 22
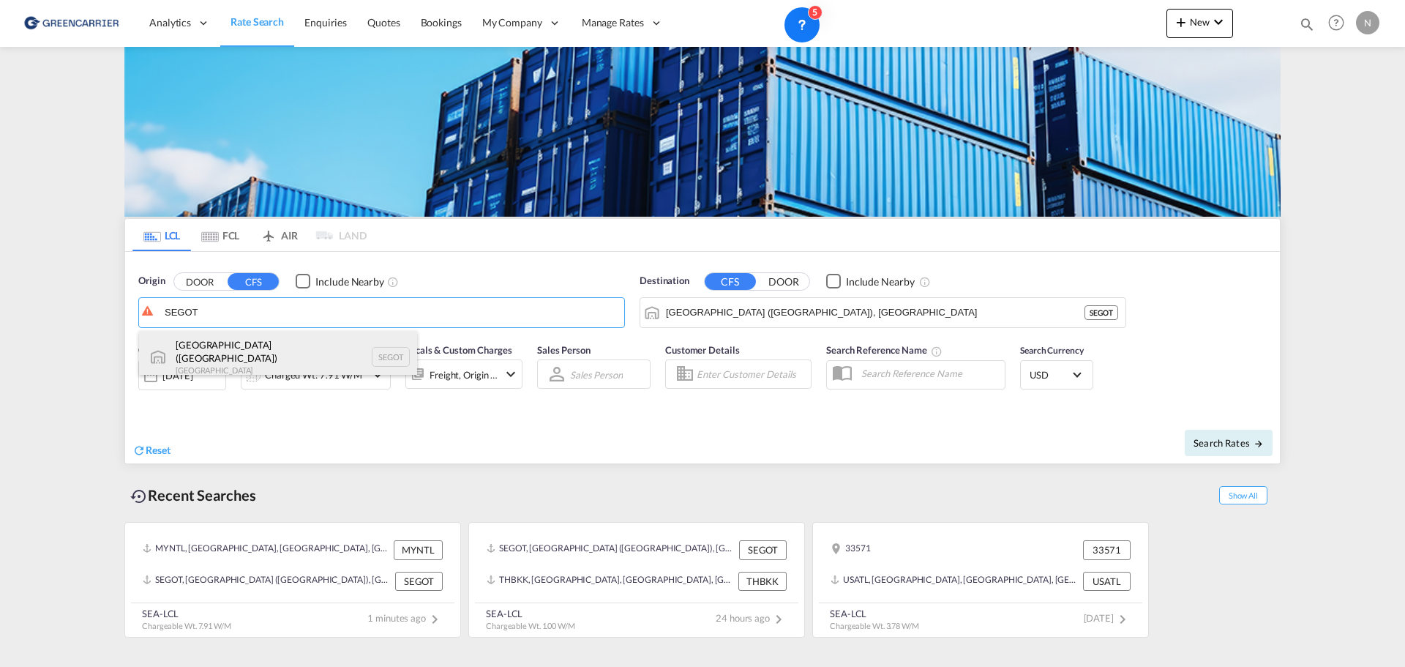
click at [249, 345] on div "[GEOGRAPHIC_DATA] ([GEOGRAPHIC_DATA]) [GEOGRAPHIC_DATA] SEGOT" at bounding box center [278, 357] width 278 height 53
type input "[GEOGRAPHIC_DATA] ([GEOGRAPHIC_DATA]), [GEOGRAPHIC_DATA]"
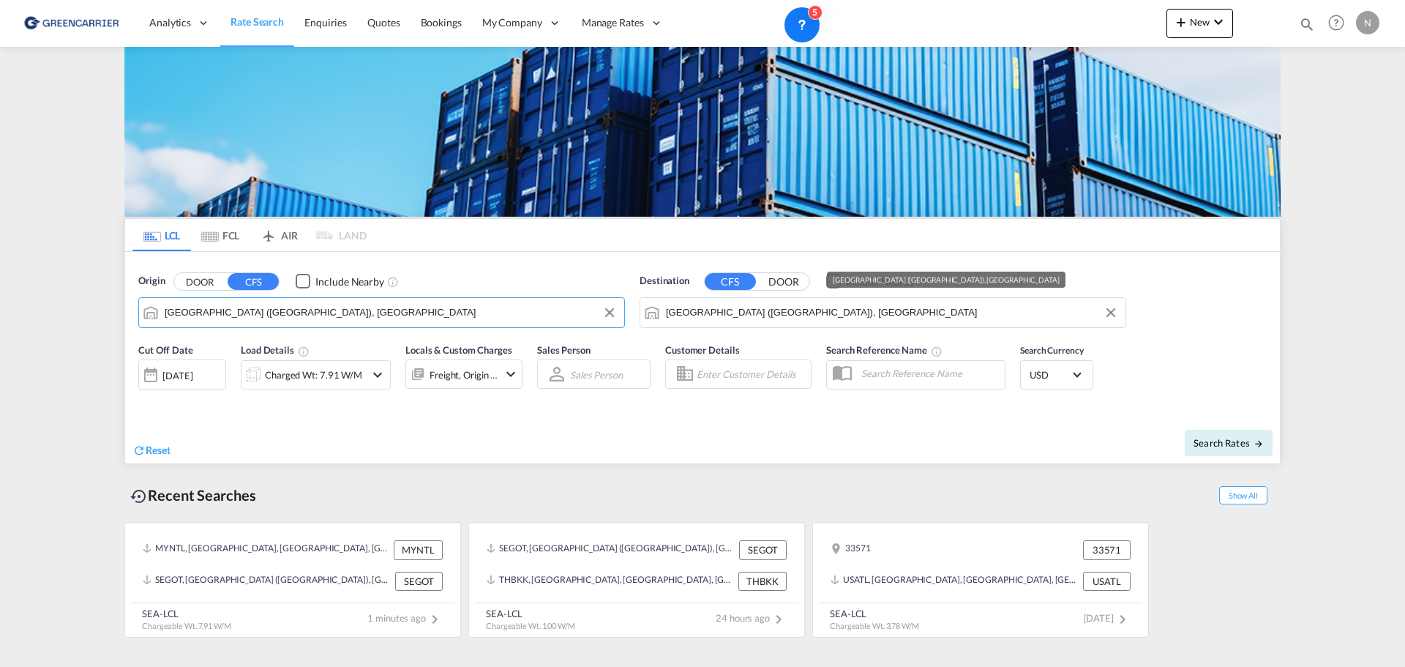
click at [770, 309] on input "[GEOGRAPHIC_DATA] ([GEOGRAPHIC_DATA]), [GEOGRAPHIC_DATA]" at bounding box center [892, 312] width 452 height 22
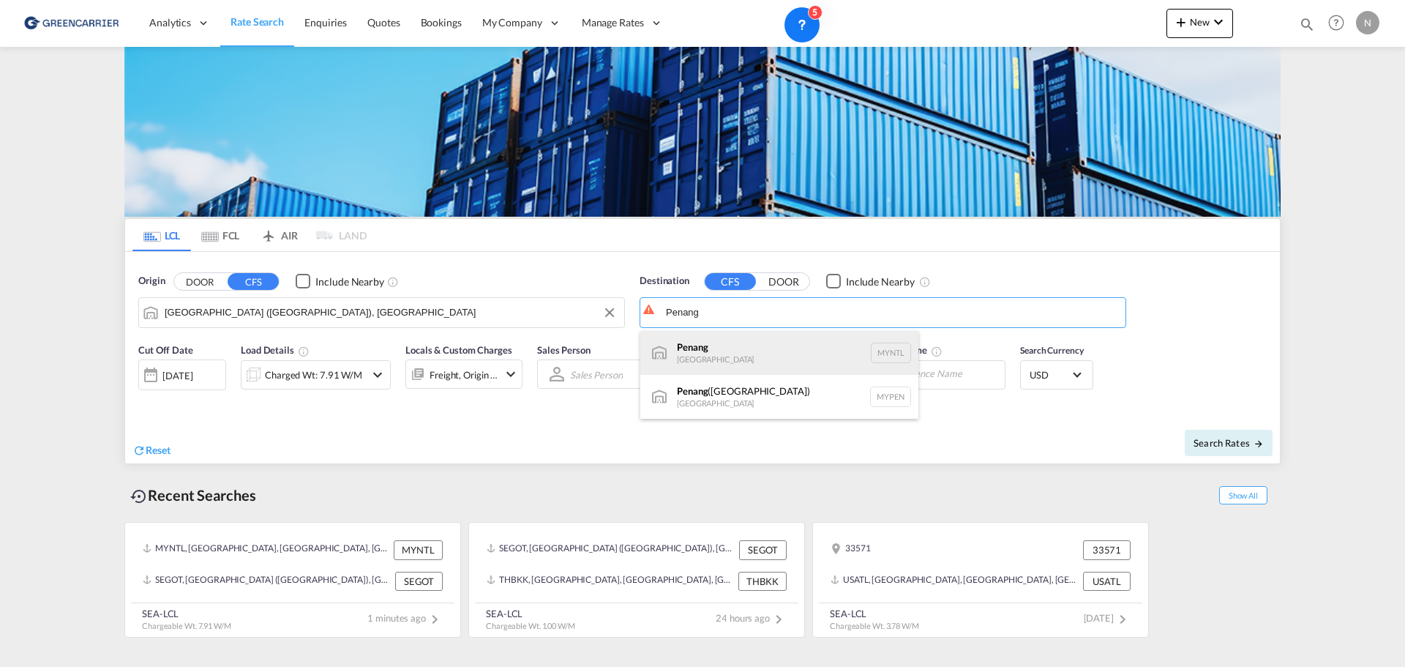
click at [698, 359] on div "Penang [GEOGRAPHIC_DATA] MYNTL" at bounding box center [779, 353] width 278 height 44
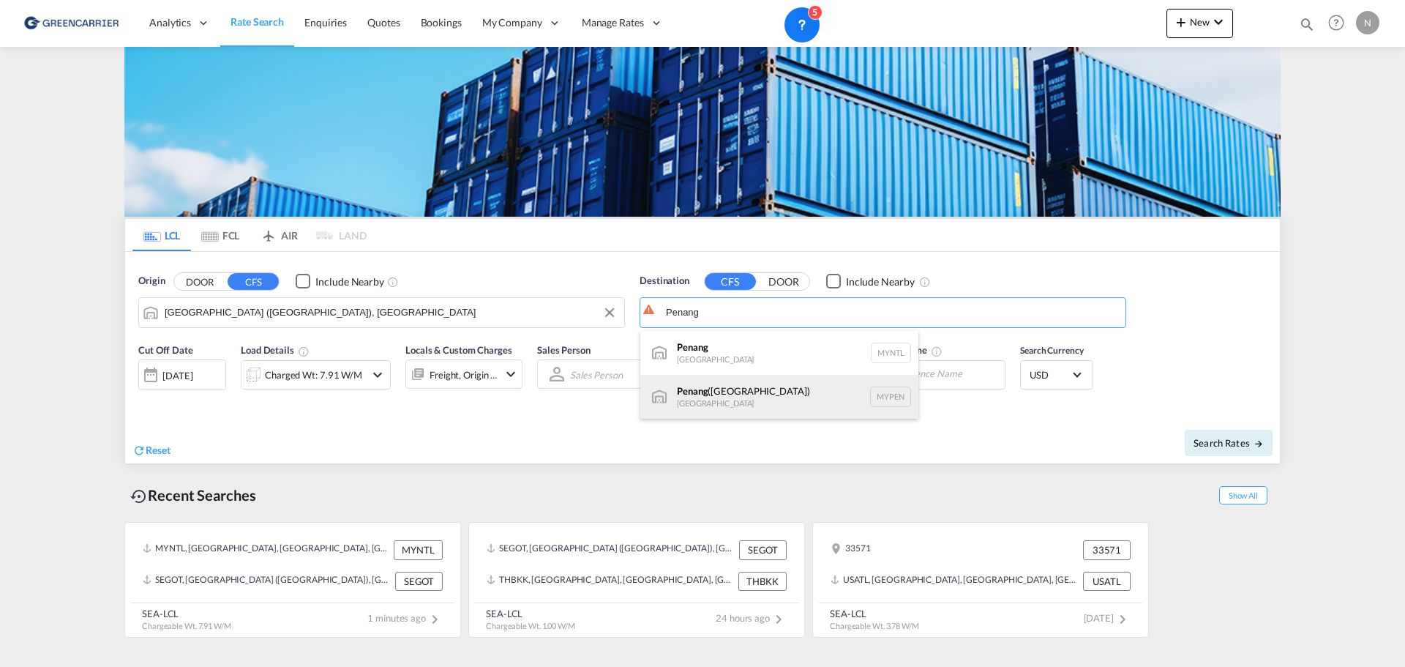
click at [757, 409] on div "Penang ([GEOGRAPHIC_DATA]) [GEOGRAPHIC_DATA] MYPEN" at bounding box center [779, 397] width 278 height 44
type input "Penang ([GEOGRAPHIC_DATA]), MYPEN"
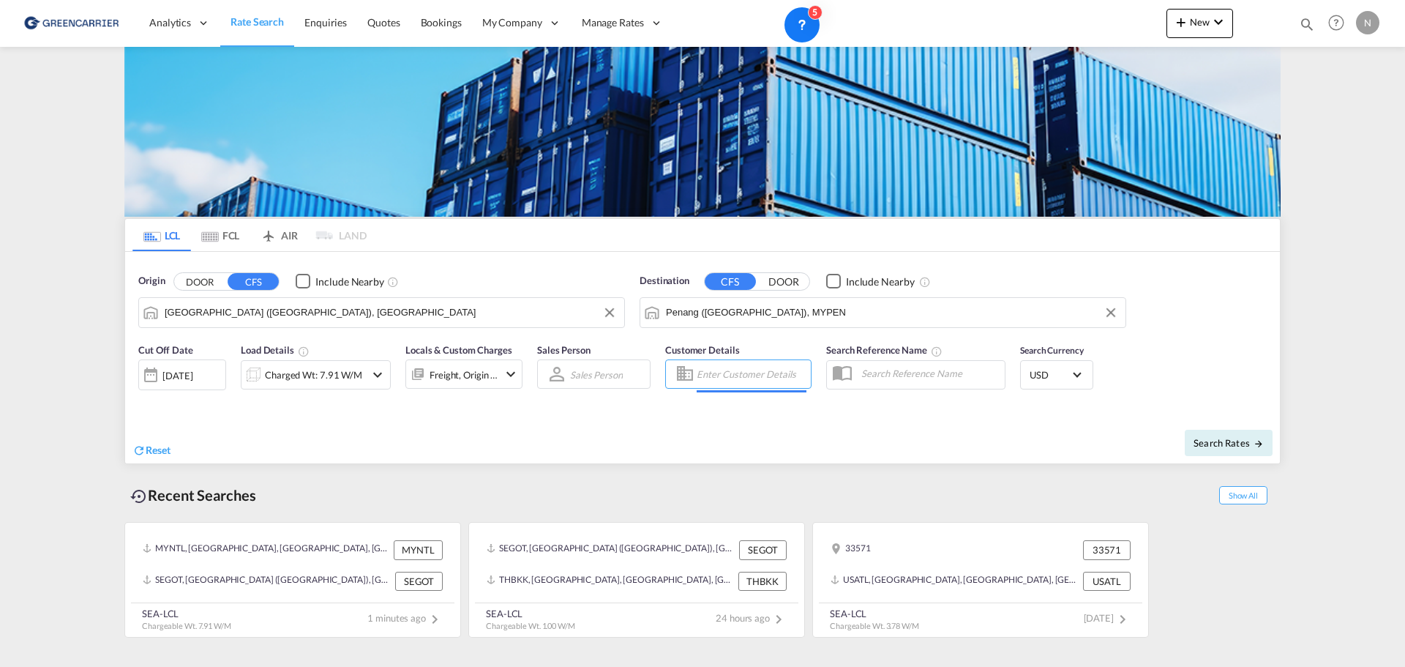
click at [753, 373] on input "Enter Customer Details" at bounding box center [751, 374] width 110 height 22
click at [809, 410] on div "[PERSON_NAME] [EMAIL_ADDRESS][DOMAIN_NAME] | SCAN GLOBAL LOGISTICS AB | SCAGLOG…" at bounding box center [828, 416] width 278 height 48
type input "SCAN GLOBAL LOGISTICS AB, [PERSON_NAME], [EMAIL_ADDRESS][DOMAIN_NAME]"
click at [1223, 444] on span "Search Rates" at bounding box center [1228, 443] width 70 height 12
type input "SEGOT to MYPEN / [DATE]"
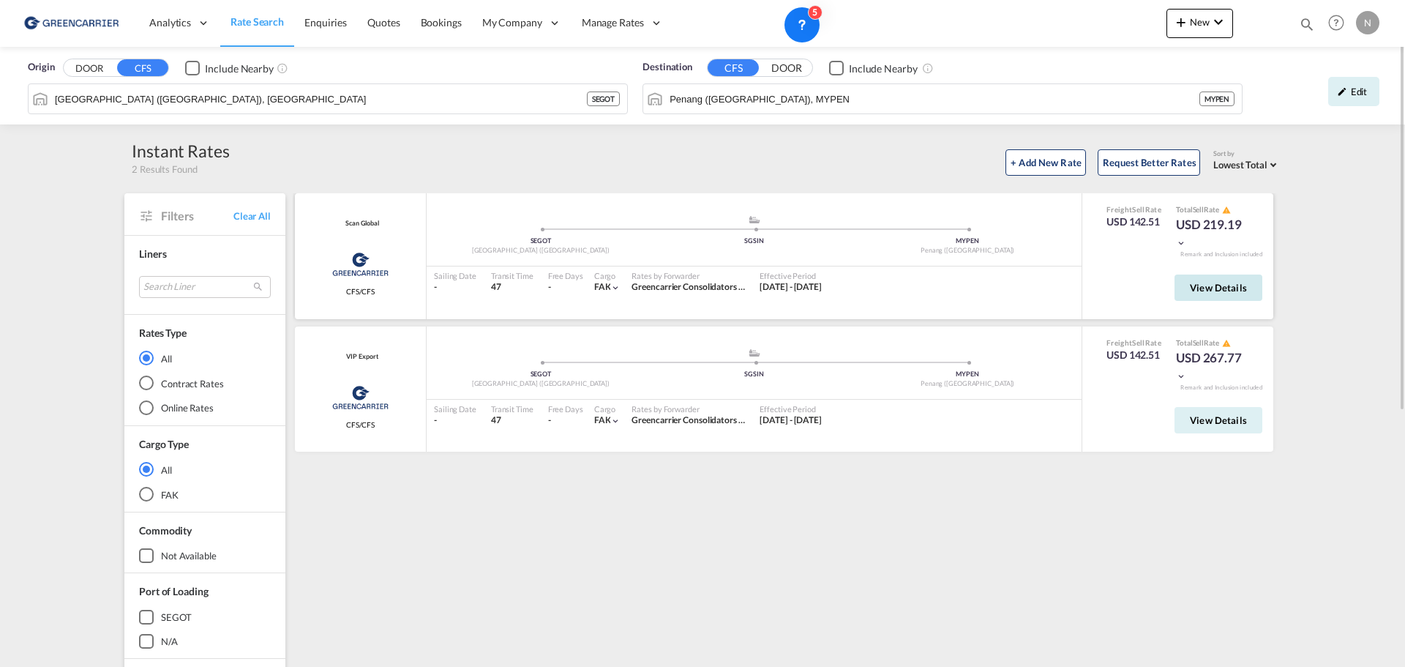
click at [1229, 293] on button "View Details" at bounding box center [1218, 287] width 88 height 26
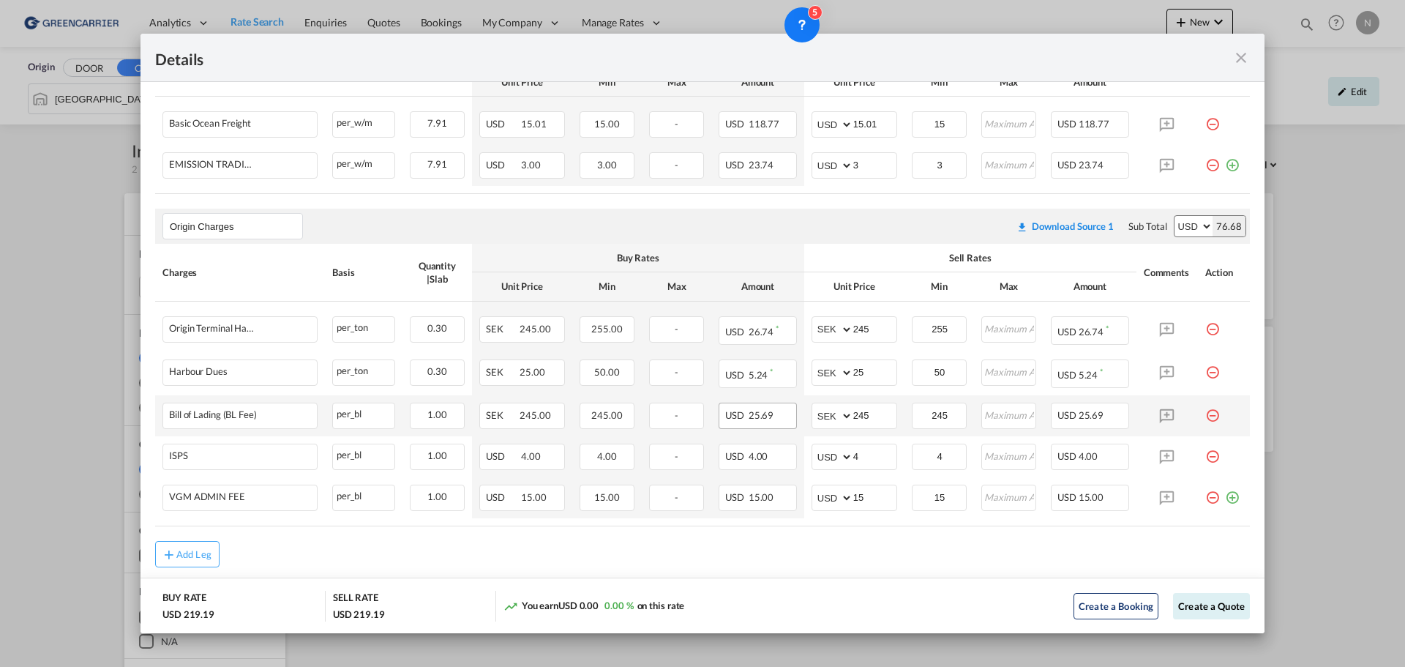
scroll to position [380, 0]
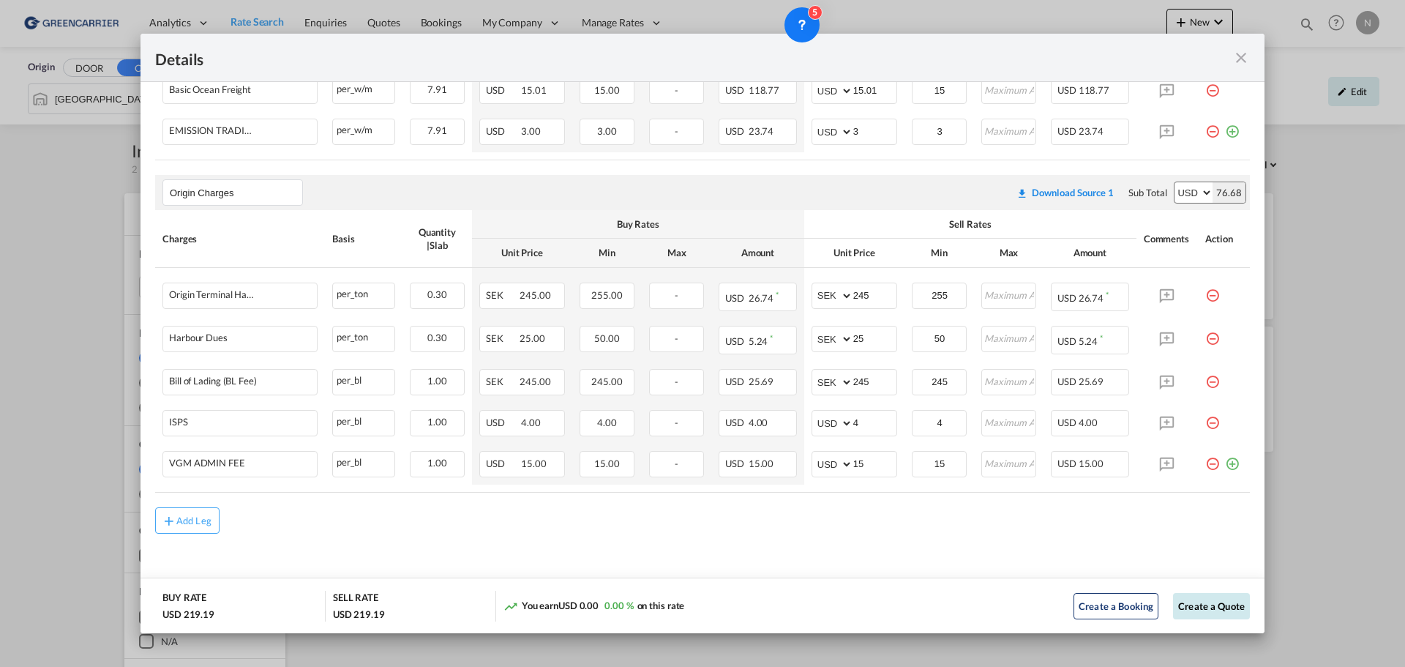
click at [1202, 605] on button "Create a Quote" at bounding box center [1211, 606] width 77 height 26
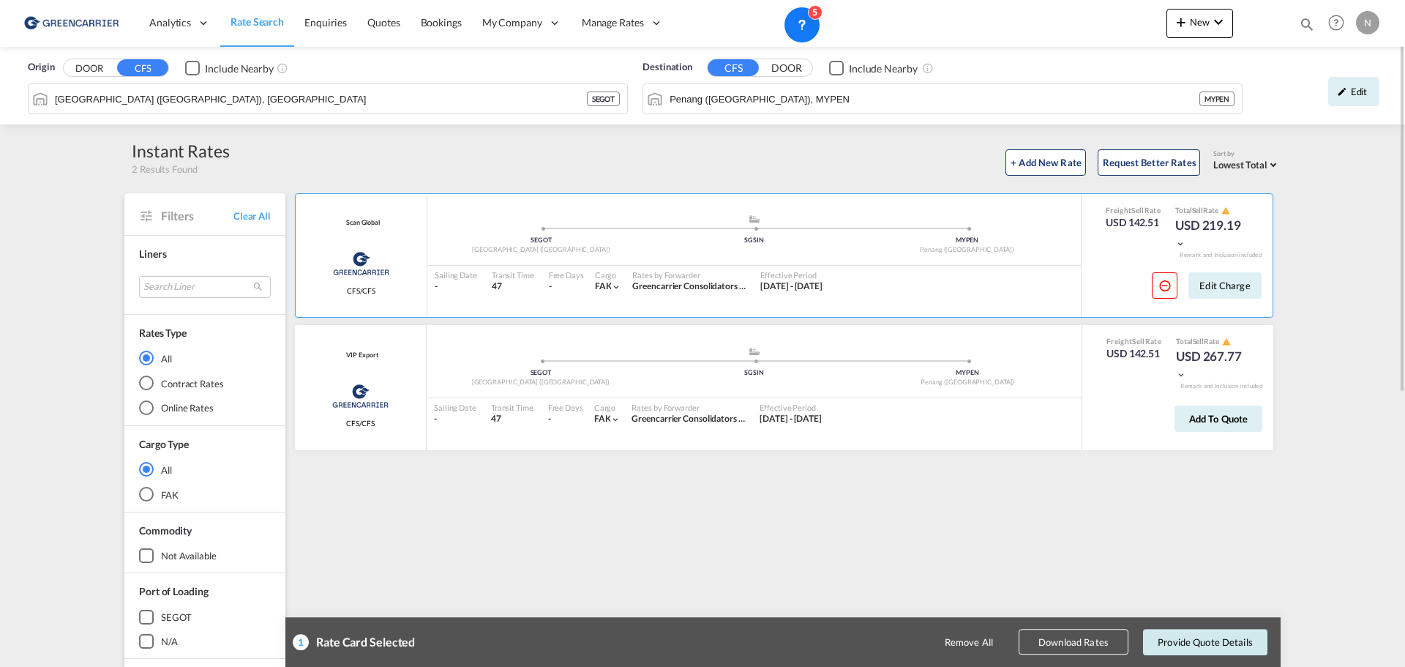
click at [1216, 642] on button "Provide Quote Details" at bounding box center [1205, 641] width 124 height 26
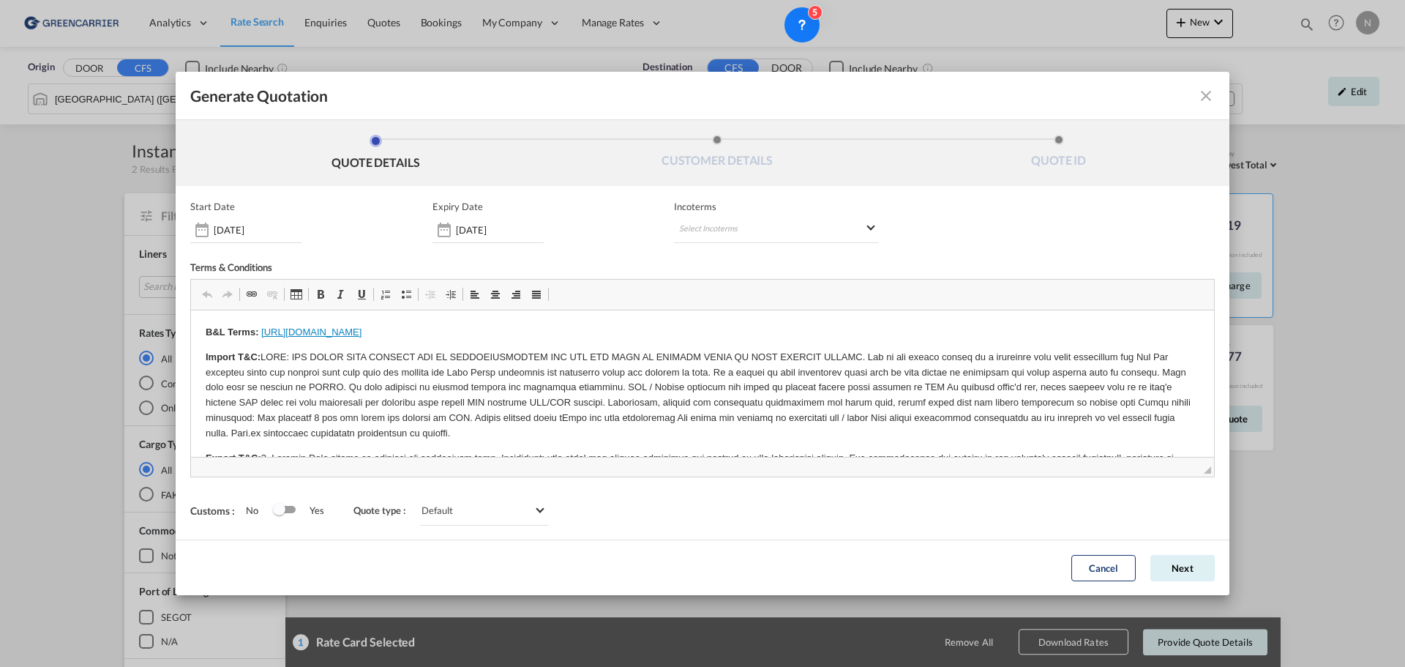
scroll to position [0, 0]
click at [488, 236] on div "[DATE]" at bounding box center [487, 230] width 111 height 26
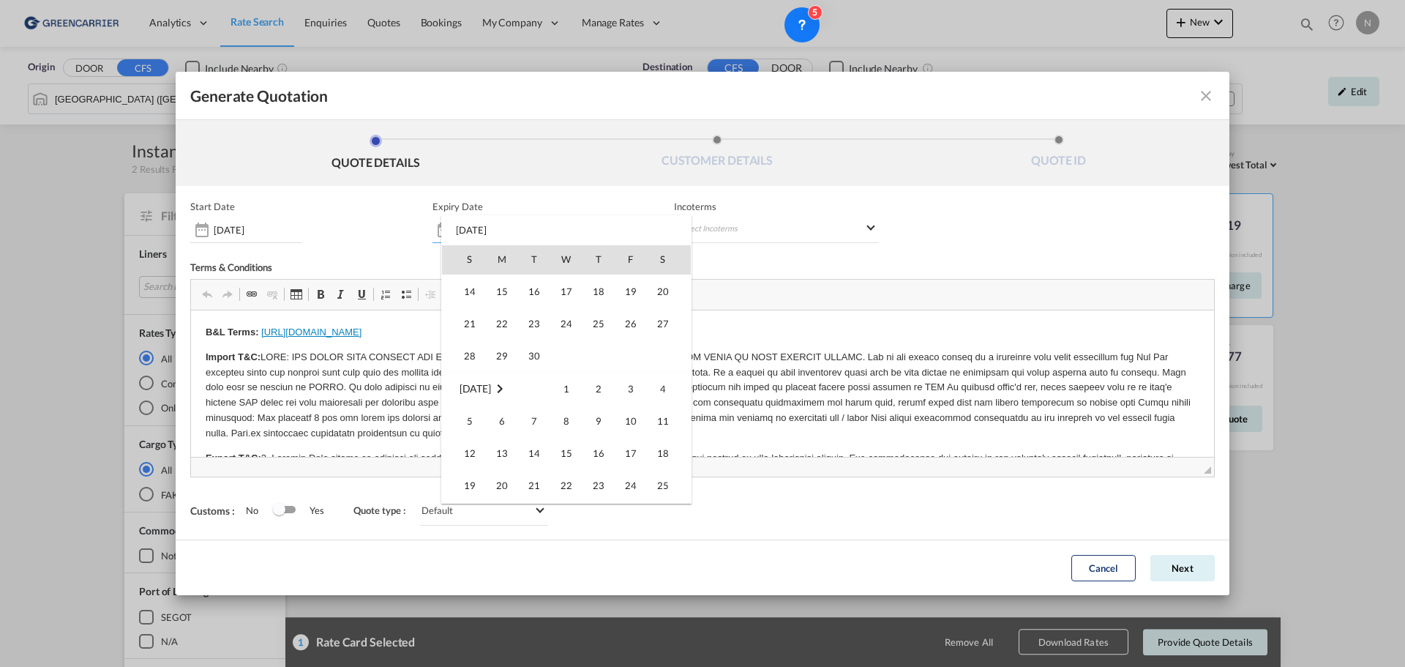
scroll to position [293, 0]
click at [539, 353] on span "30" at bounding box center [533, 353] width 29 height 29
type input "[DATE]"
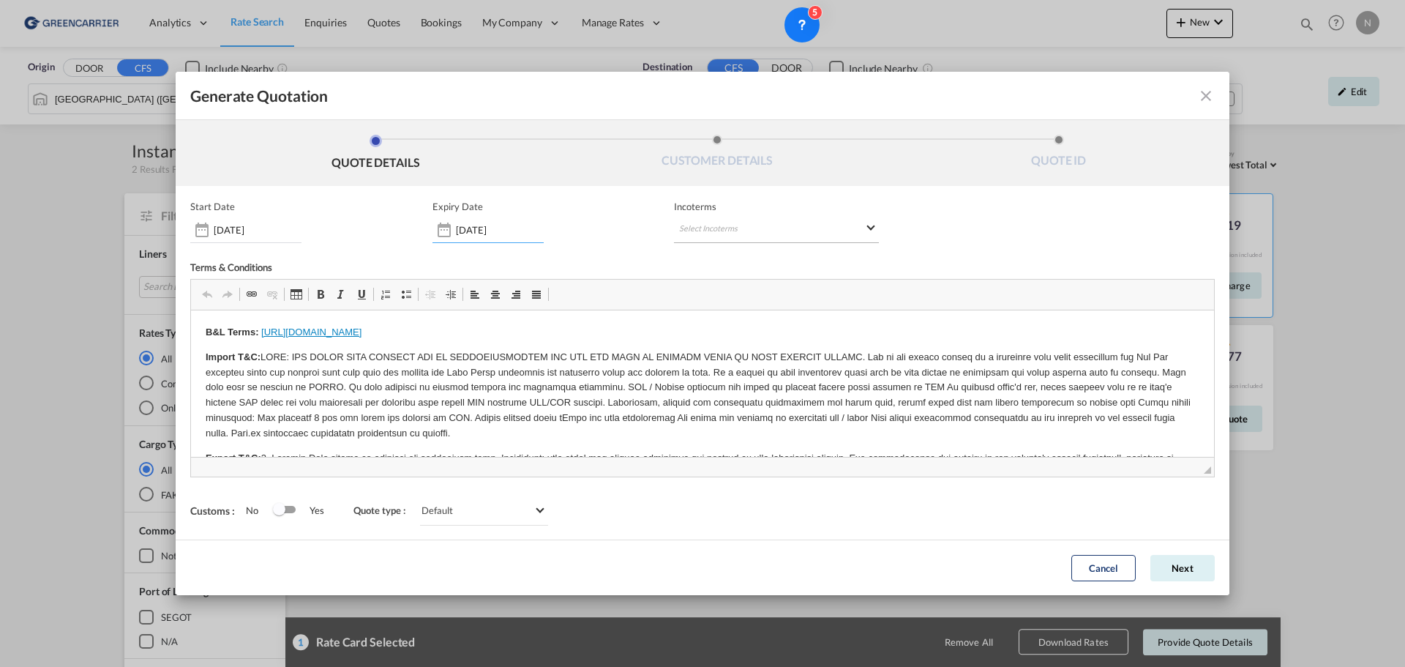
click at [770, 228] on md-select "Select Incoterms FAS - import Free Alongside Ship CFR - import Cost and Freight…" at bounding box center [776, 230] width 205 height 26
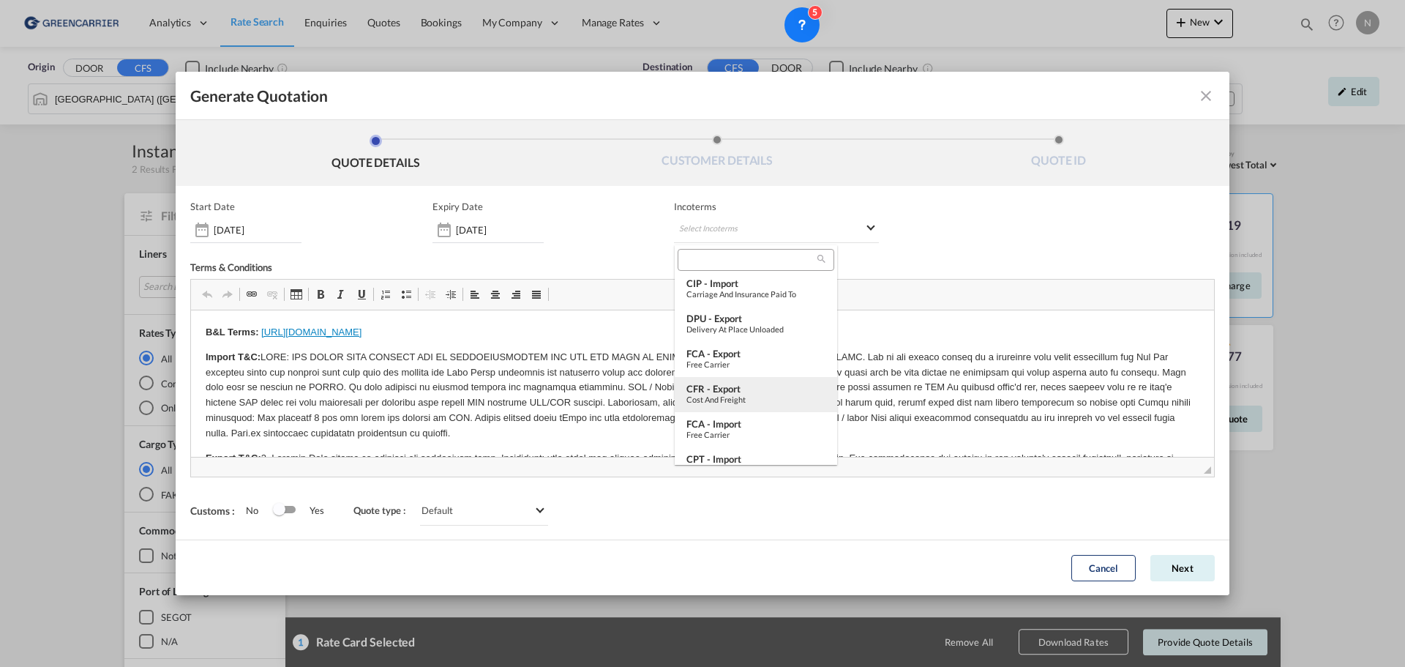
scroll to position [110, 0]
click at [742, 388] on div "CFR - export" at bounding box center [755, 387] width 139 height 12
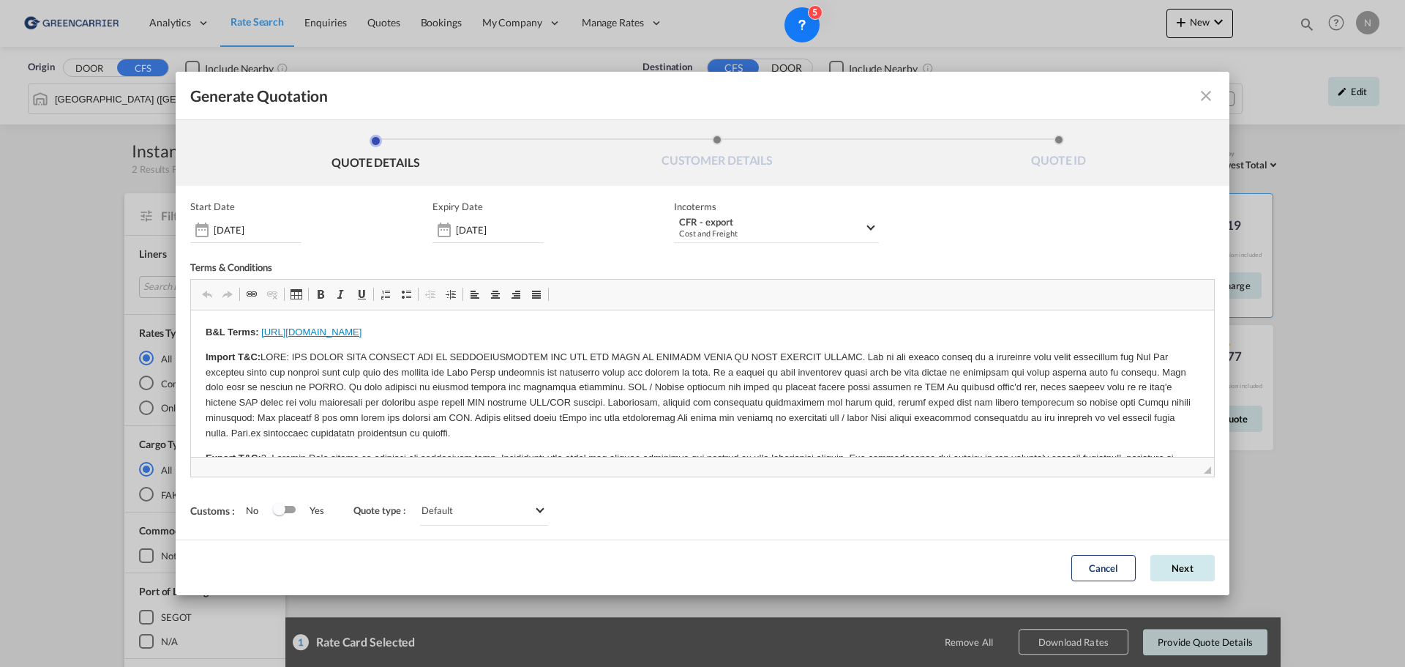
click at [1179, 563] on button "Next" at bounding box center [1182, 568] width 64 height 26
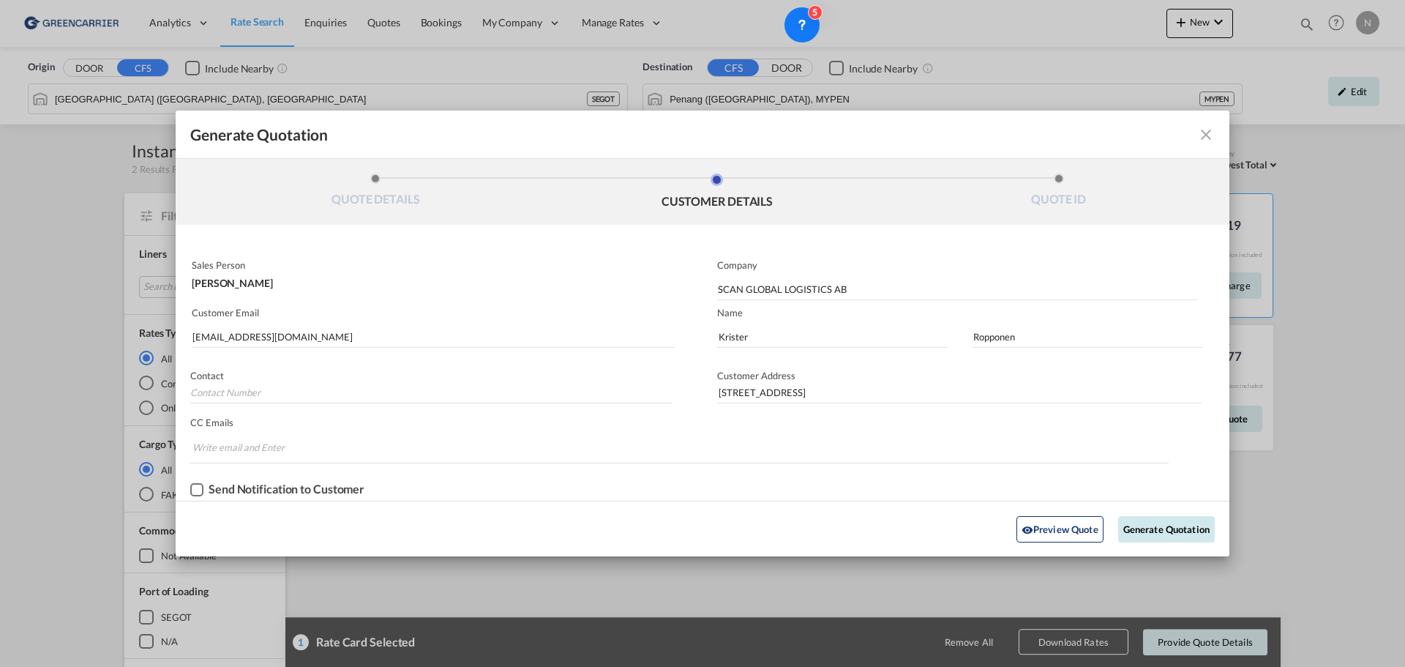
click at [1154, 524] on button "Generate Quotation" at bounding box center [1166, 529] width 97 height 26
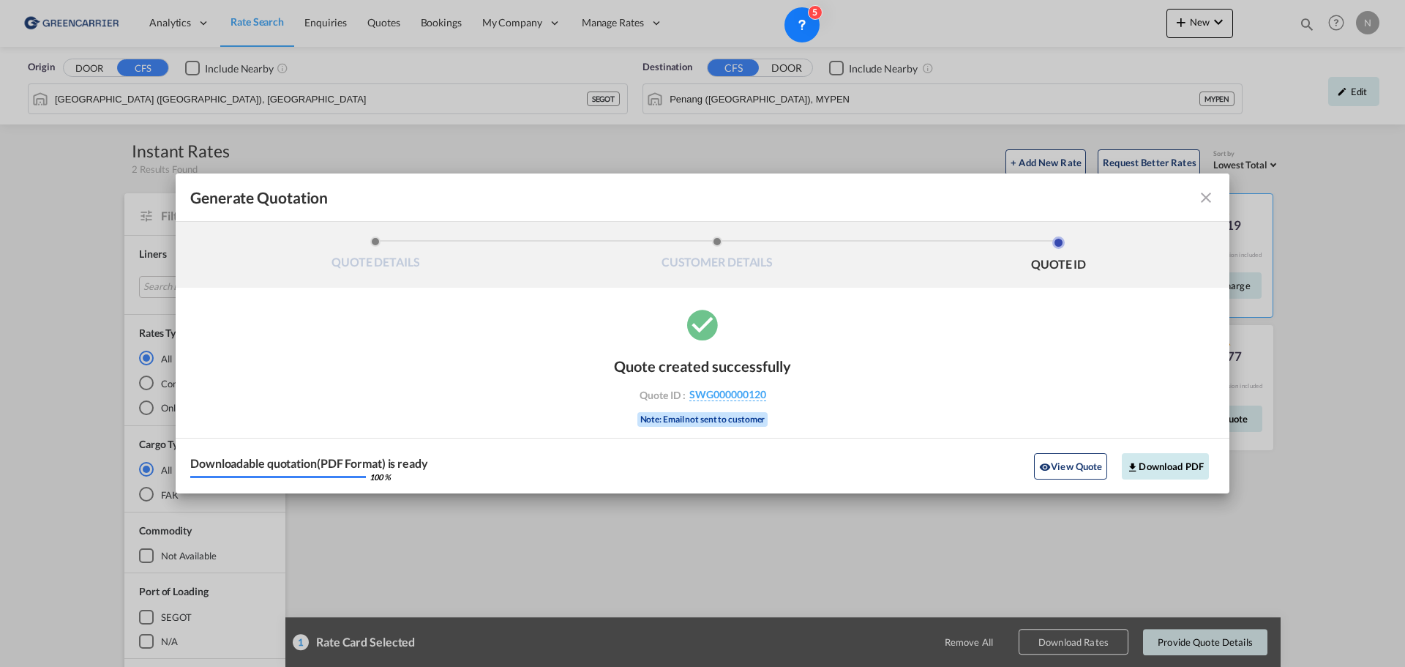
click at [1164, 467] on button "Download PDF" at bounding box center [1165, 466] width 87 height 26
drag, startPoint x: 1206, startPoint y: 204, endPoint x: 1184, endPoint y: 203, distance: 22.0
click at [1206, 204] on md-icon "icon-close fg-AAA8AD cursor m-0" at bounding box center [1206, 198] width 18 height 18
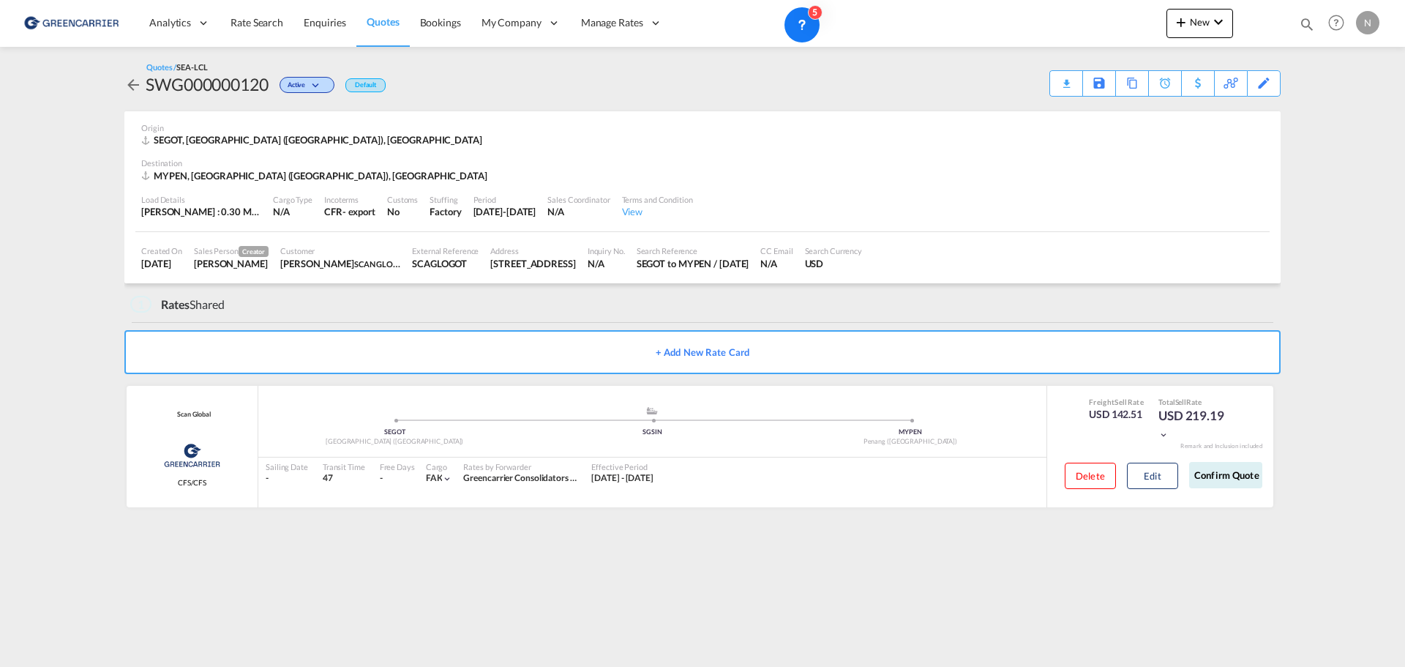
click at [56, 21] on img at bounding box center [71, 23] width 99 height 33
click at [265, 20] on span "Rate Search" at bounding box center [256, 22] width 53 height 12
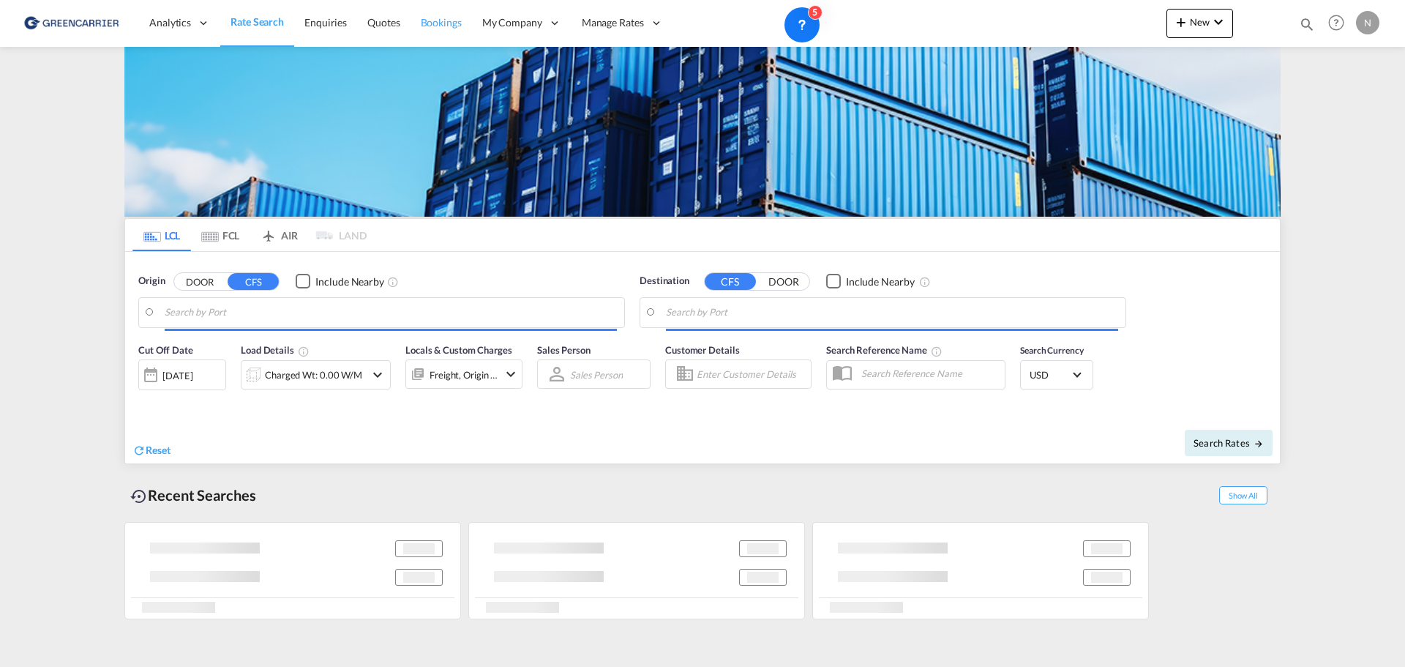
type input "[GEOGRAPHIC_DATA] ([GEOGRAPHIC_DATA]), [GEOGRAPHIC_DATA]"
type input "Penang ([GEOGRAPHIC_DATA]), MYPEN"
